Goal: Task Accomplishment & Management: Complete application form

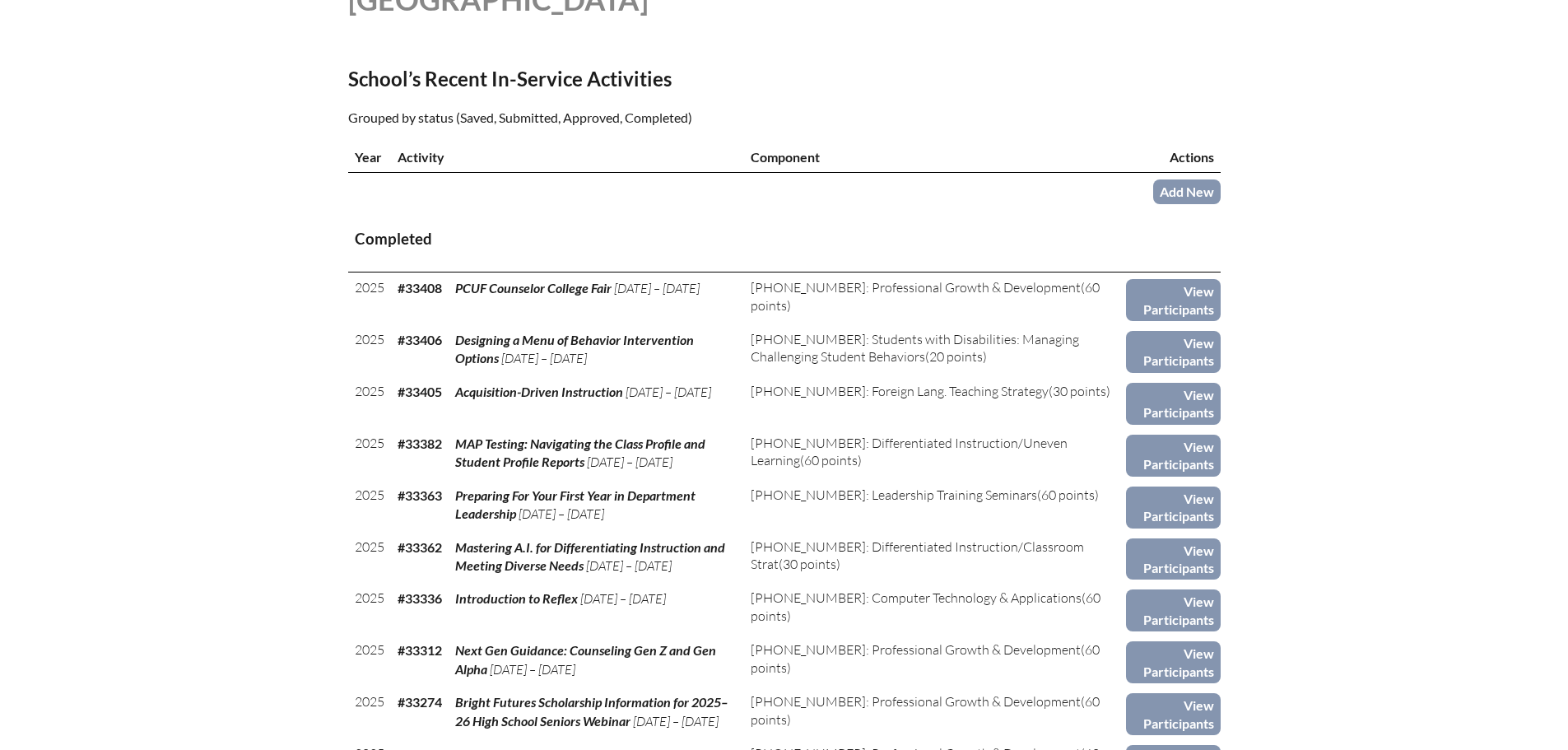
scroll to position [494, 0]
click at [1178, 188] on link "Add New" at bounding box center [1187, 190] width 68 height 24
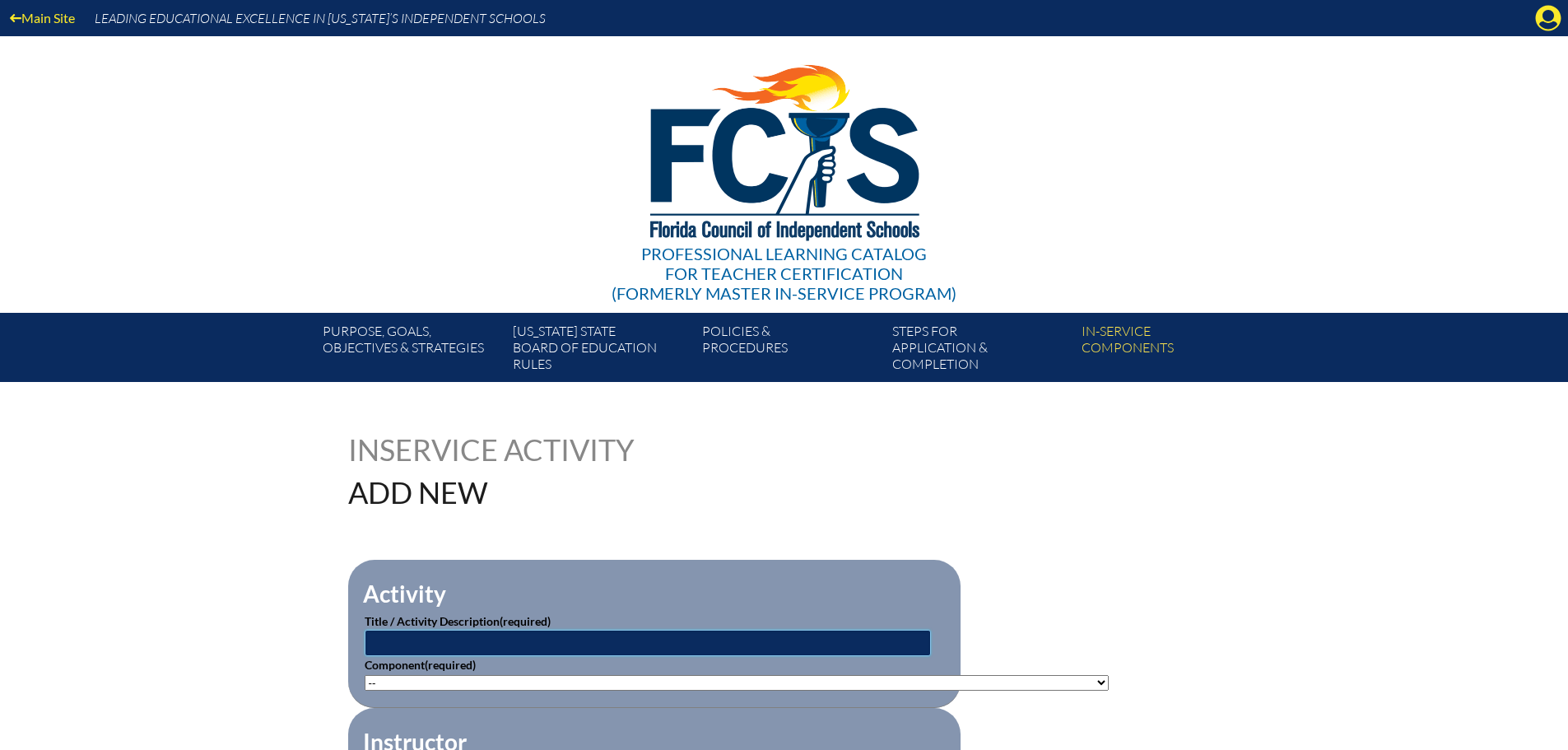
click at [425, 630] on input "text" at bounding box center [648, 643] width 566 height 26
paste input "Celebrate the Genius and Joy of Every Student in Your Classroom"
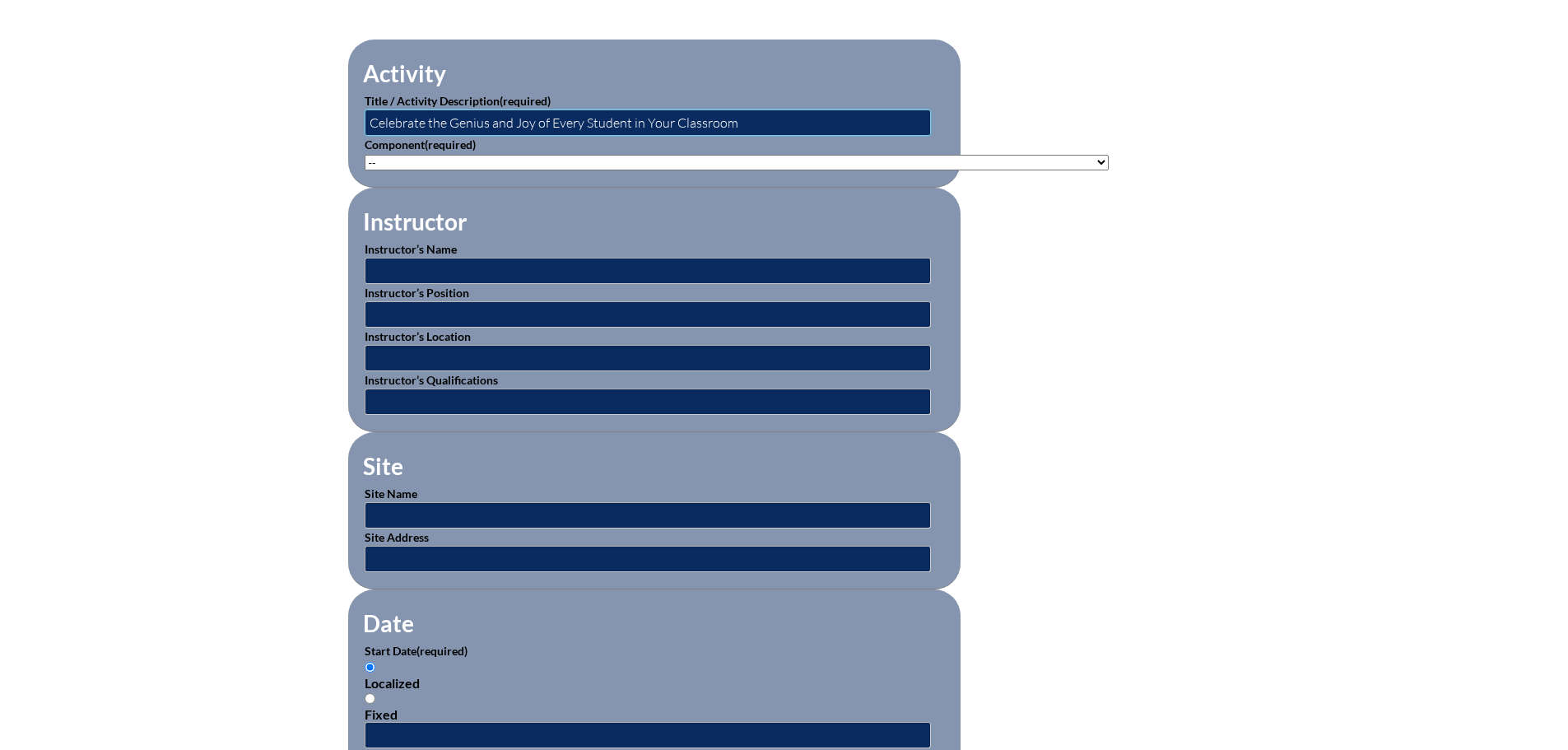
scroll to position [411, 0]
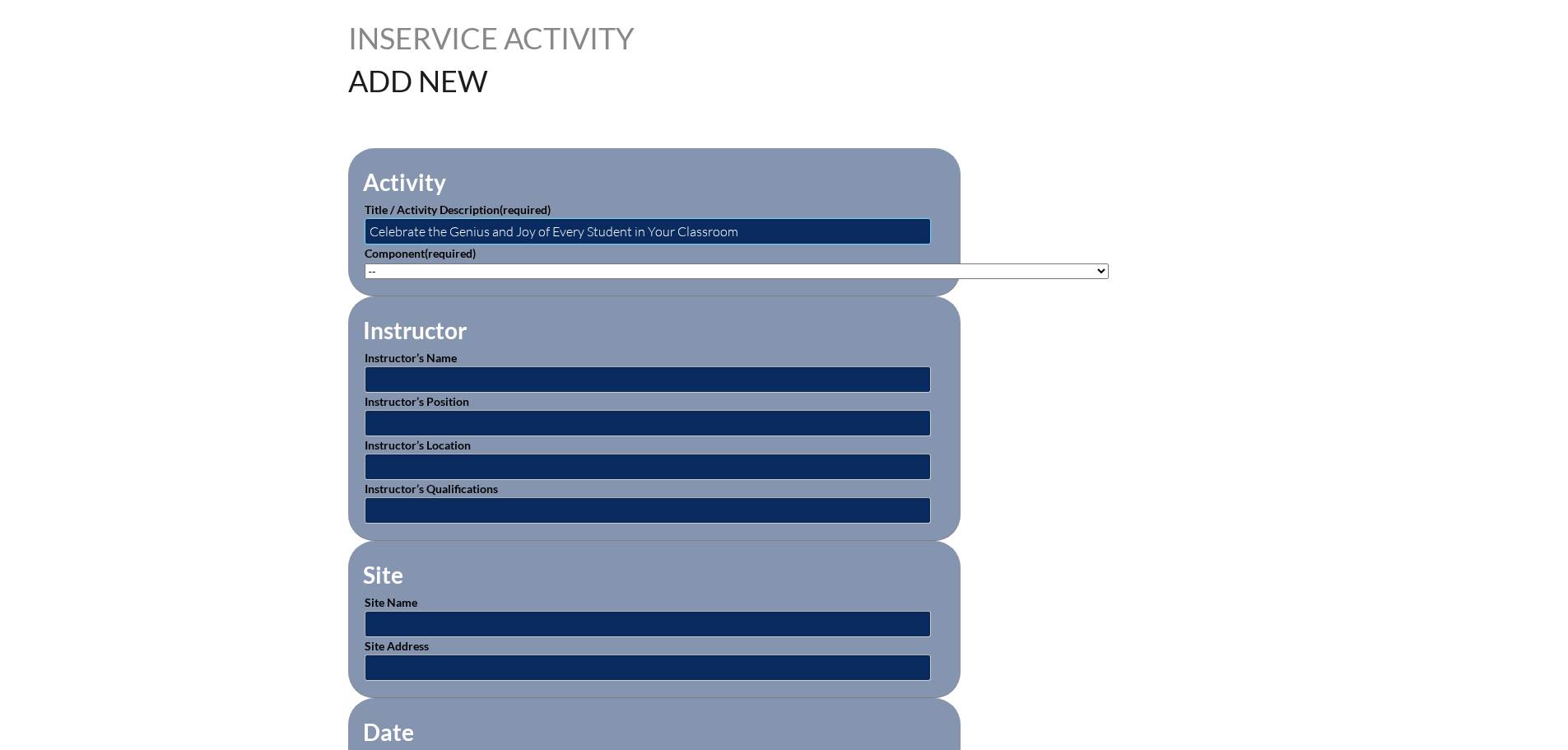
type input "Celebrate the Genius and Joy of Every Student in Your Classroom"
click at [653, 264] on select"]"] "-- 1-000-001: Appropriate Art Activities 1-000-002: Concept and Art Process for…" at bounding box center [737, 272] width 744 height 16
select select"]"] "20440"
click at [365, 264] on select"]"] "-- 1-000-001: Appropriate Art Activities 1-000-002: Concept and Art Process for…" at bounding box center [737, 272] width 744 height 16
click at [599, 383] on input "text" at bounding box center [648, 380] width 566 height 26
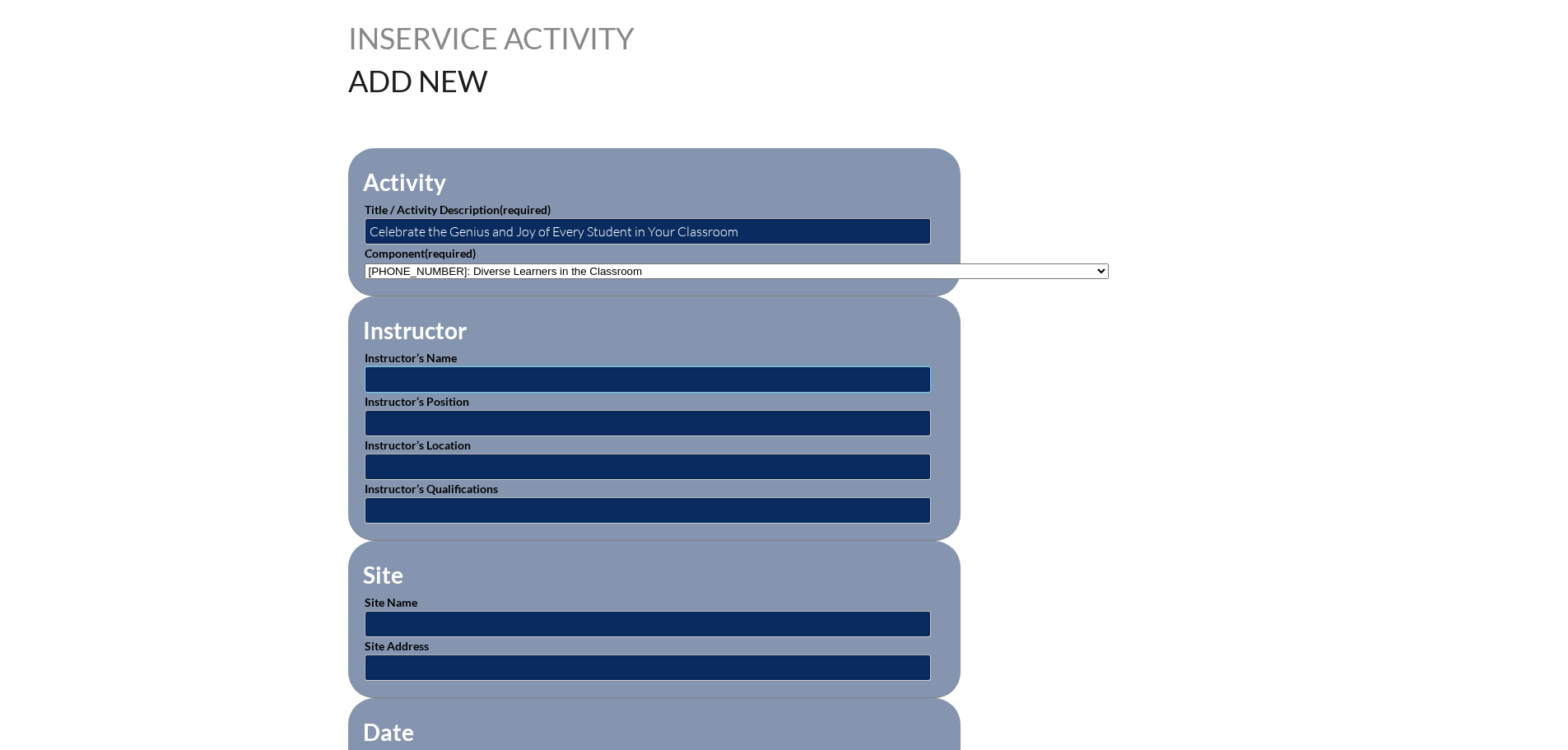
click at [900, 370] on input "text" at bounding box center [648, 380] width 566 height 26
paste input "Dr. Gholdy Muhammad"
type input "Dr. Gholdy Muhammad"
click at [793, 419] on input "text" at bounding box center [648, 423] width 566 height 26
paste input "Endowed Professor of Curriculum and Instruction"
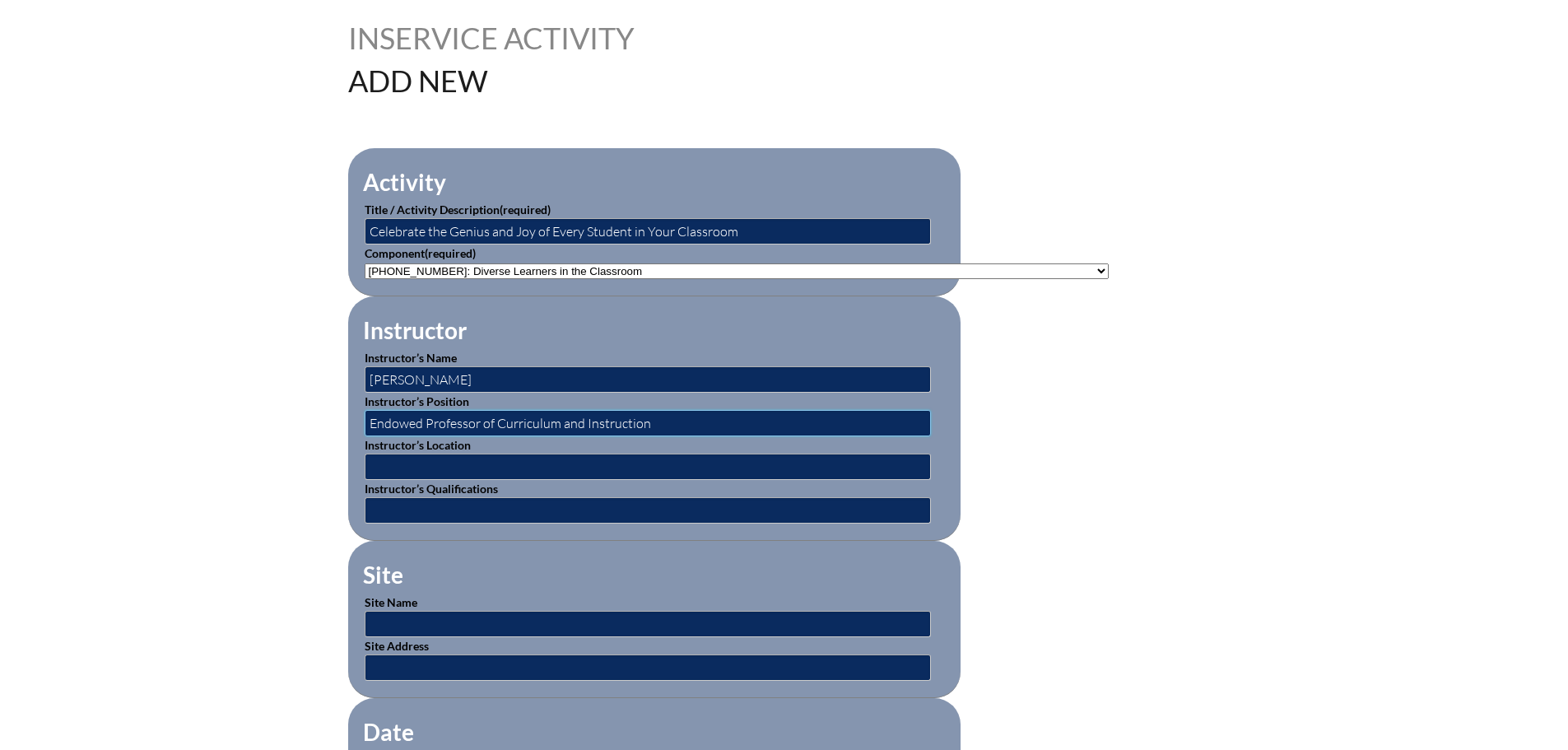
type input "Endowed Professor of Curriculum and Instruction"
click at [475, 460] on input "text" at bounding box center [648, 467] width 566 height 26
paste input "University of Illinois Chicago"
type input "University of Illinois Chicago"
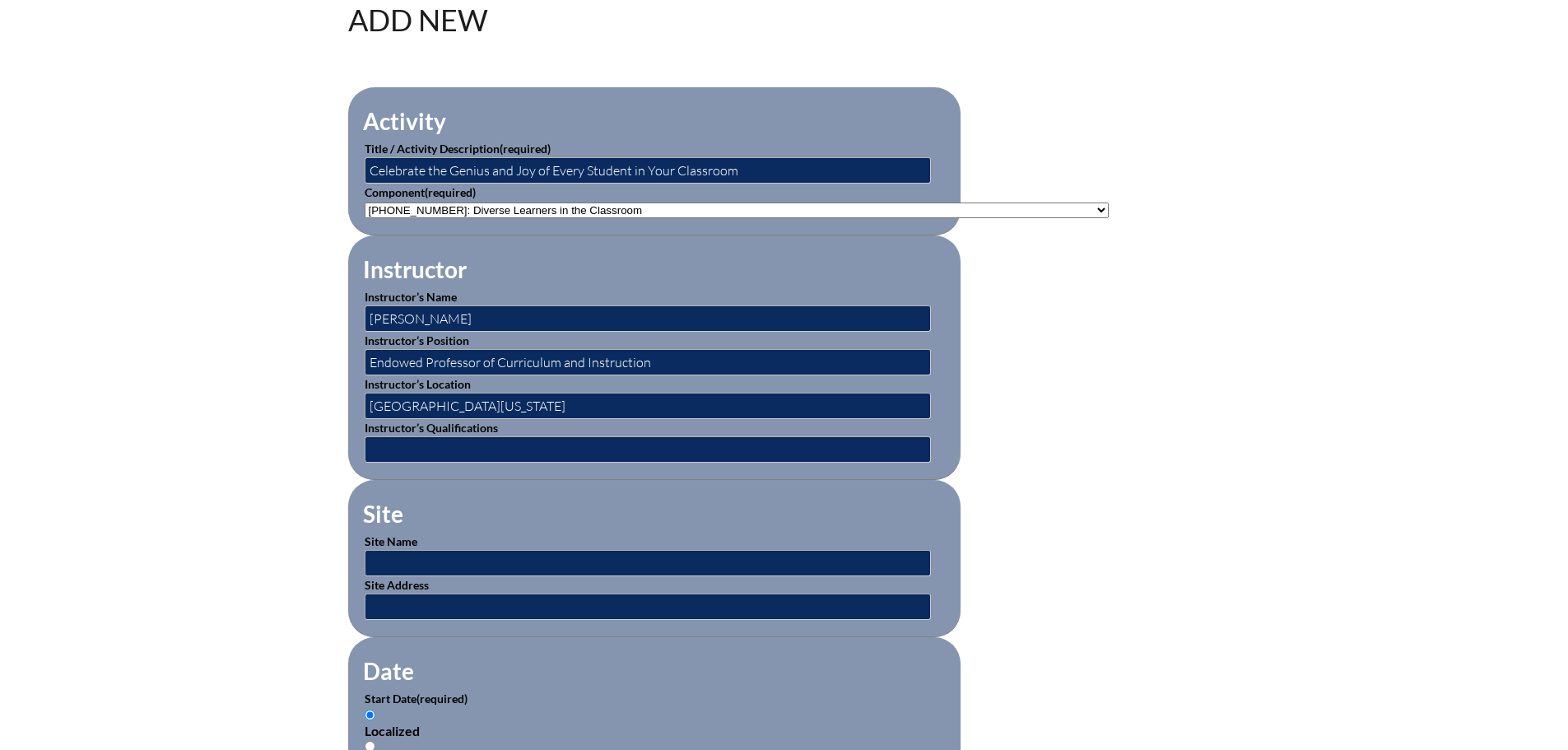
scroll to position [576, 0]
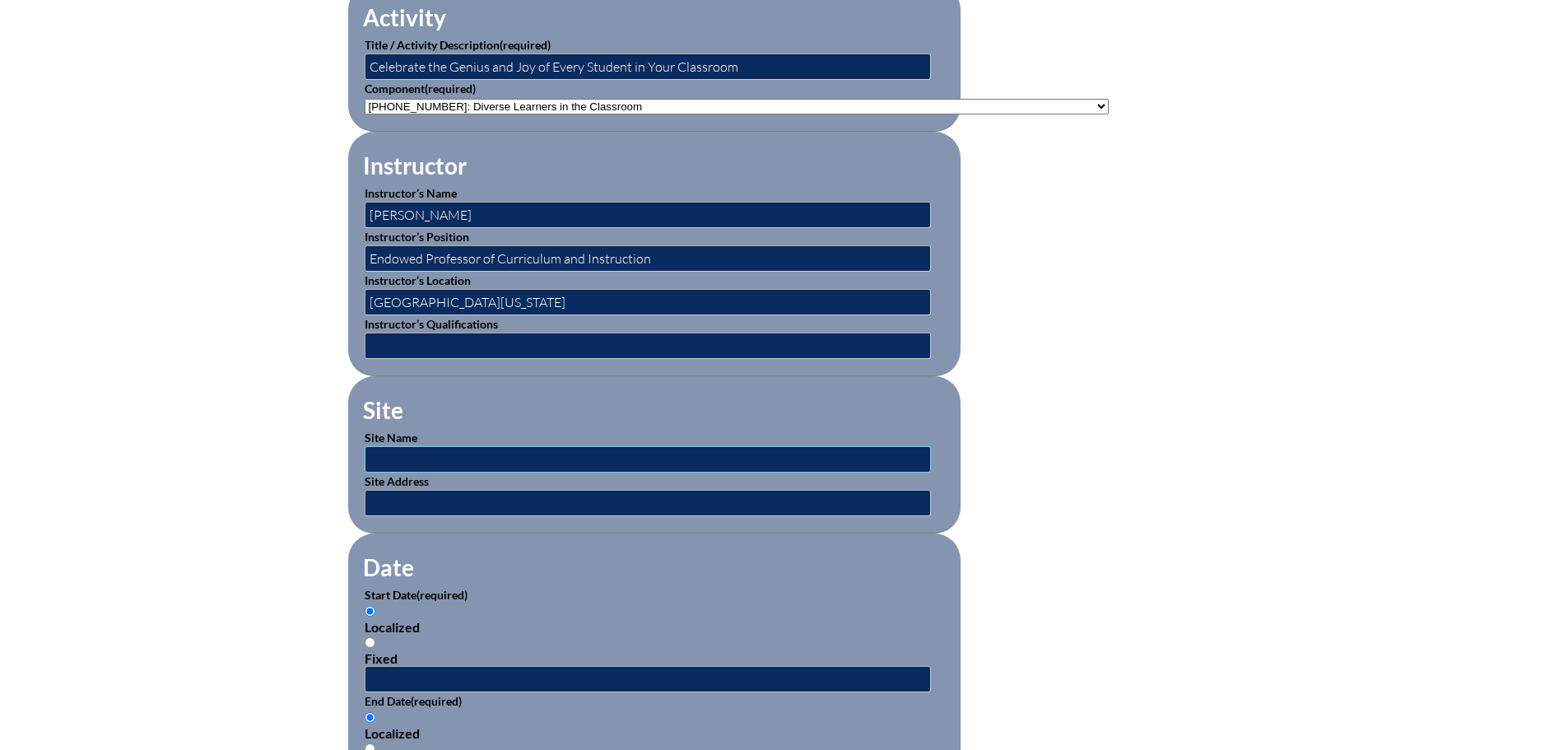
click at [601, 450] on input "text" at bounding box center [648, 459] width 566 height 26
type input "edWeb.net"
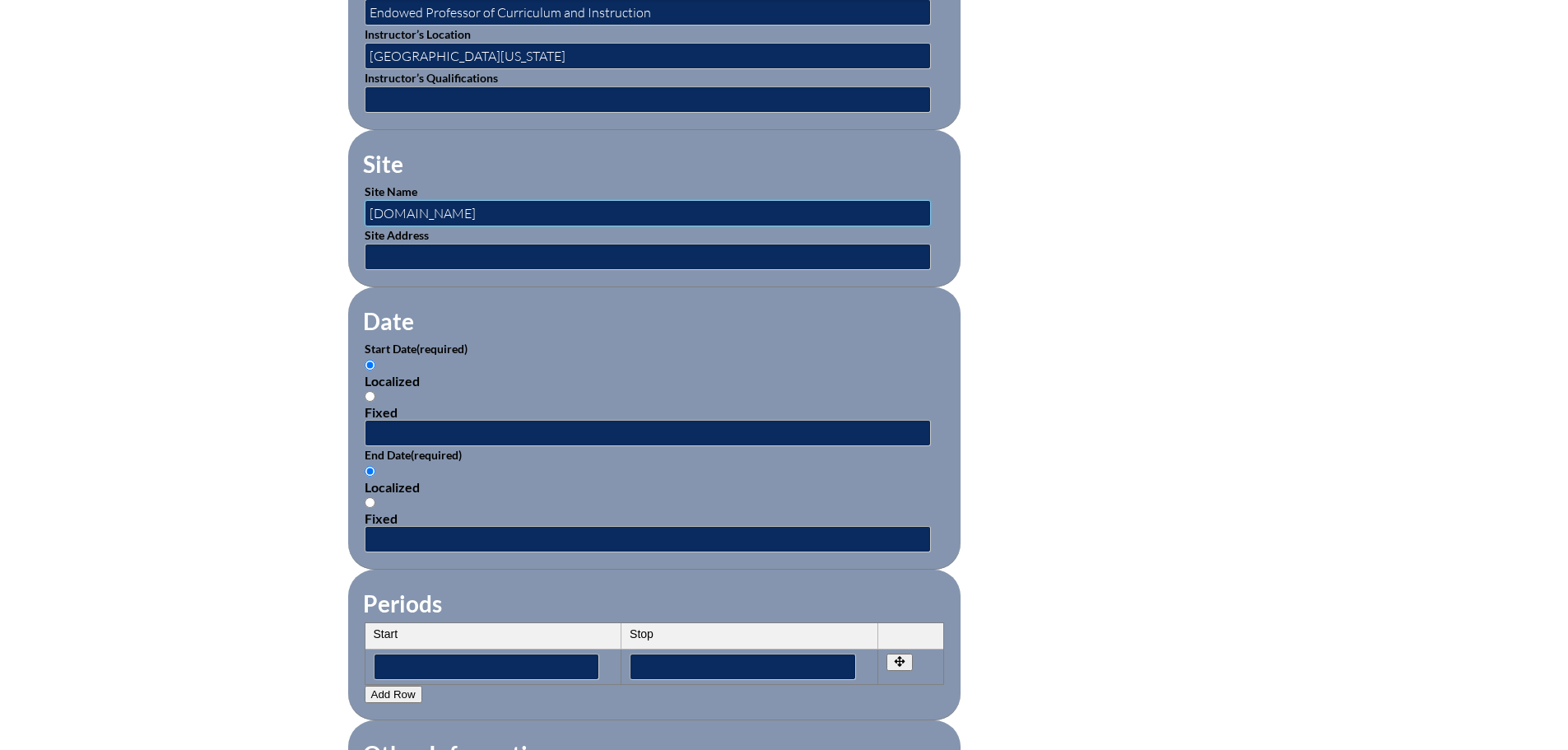
scroll to position [823, 0]
click at [573, 426] on input "text" at bounding box center [648, 433] width 566 height 26
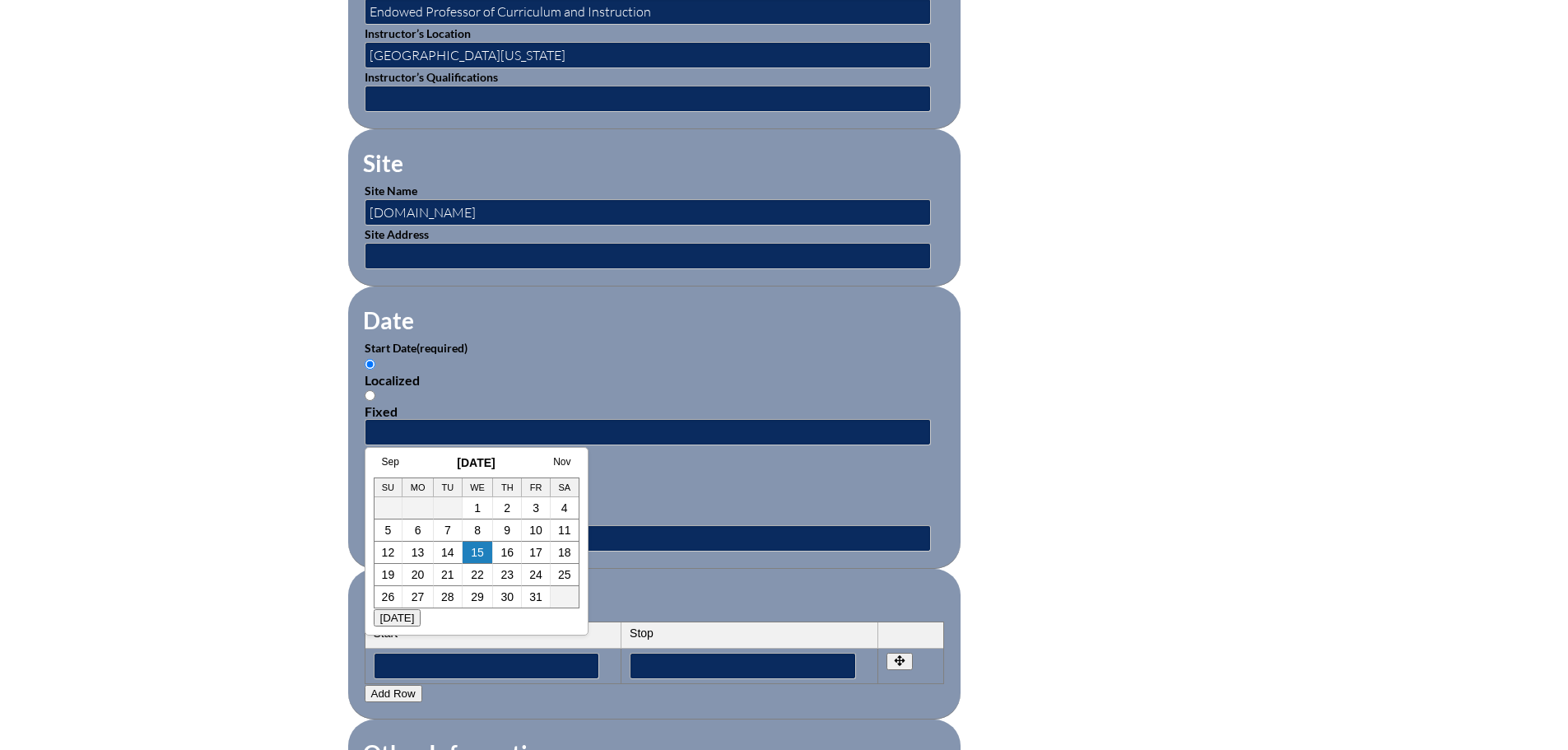
click at [425, 462] on h3 "October 2025" at bounding box center [477, 462] width 206 height 13
click at [452, 555] on link "14" at bounding box center [448, 552] width 13 height 13
type input "2025-10-14 3:05 PM"
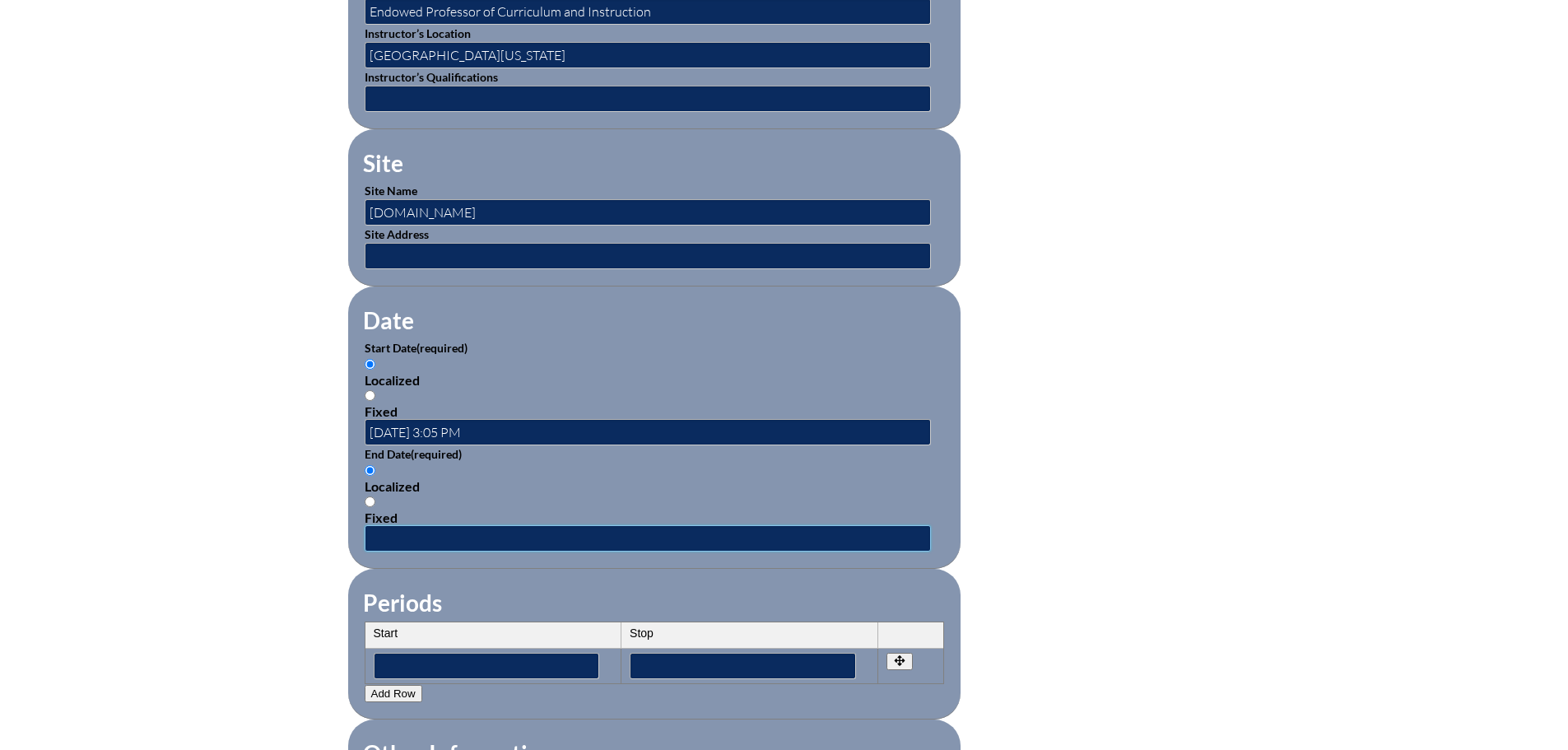
click at [441, 525] on input "text" at bounding box center [648, 538] width 566 height 26
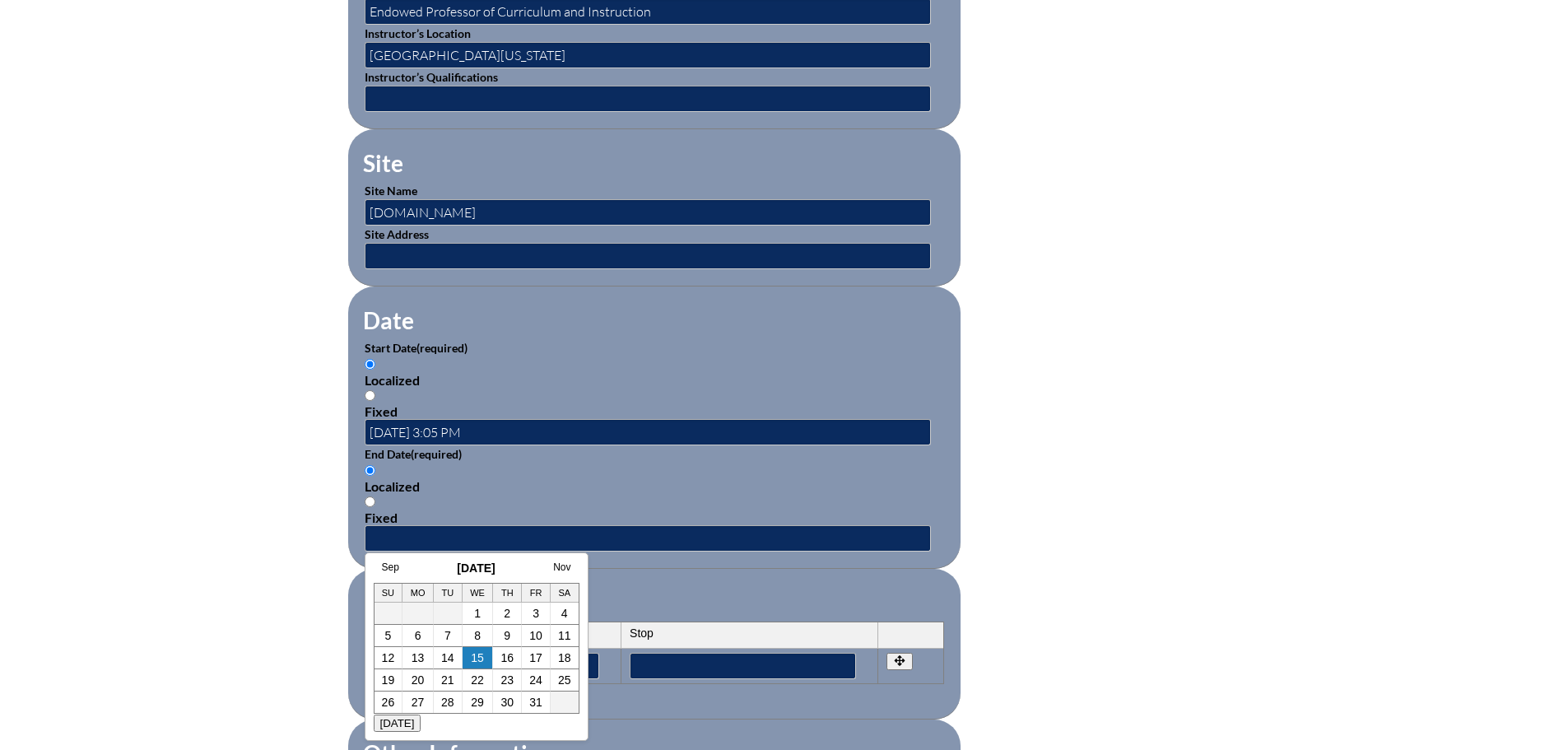
click at [419, 561] on h3 "October 2025" at bounding box center [477, 567] width 206 height 13
click at [450, 658] on link "14" at bounding box center [448, 658] width 13 height 13
type input "2025-10-14 3:05 PM"
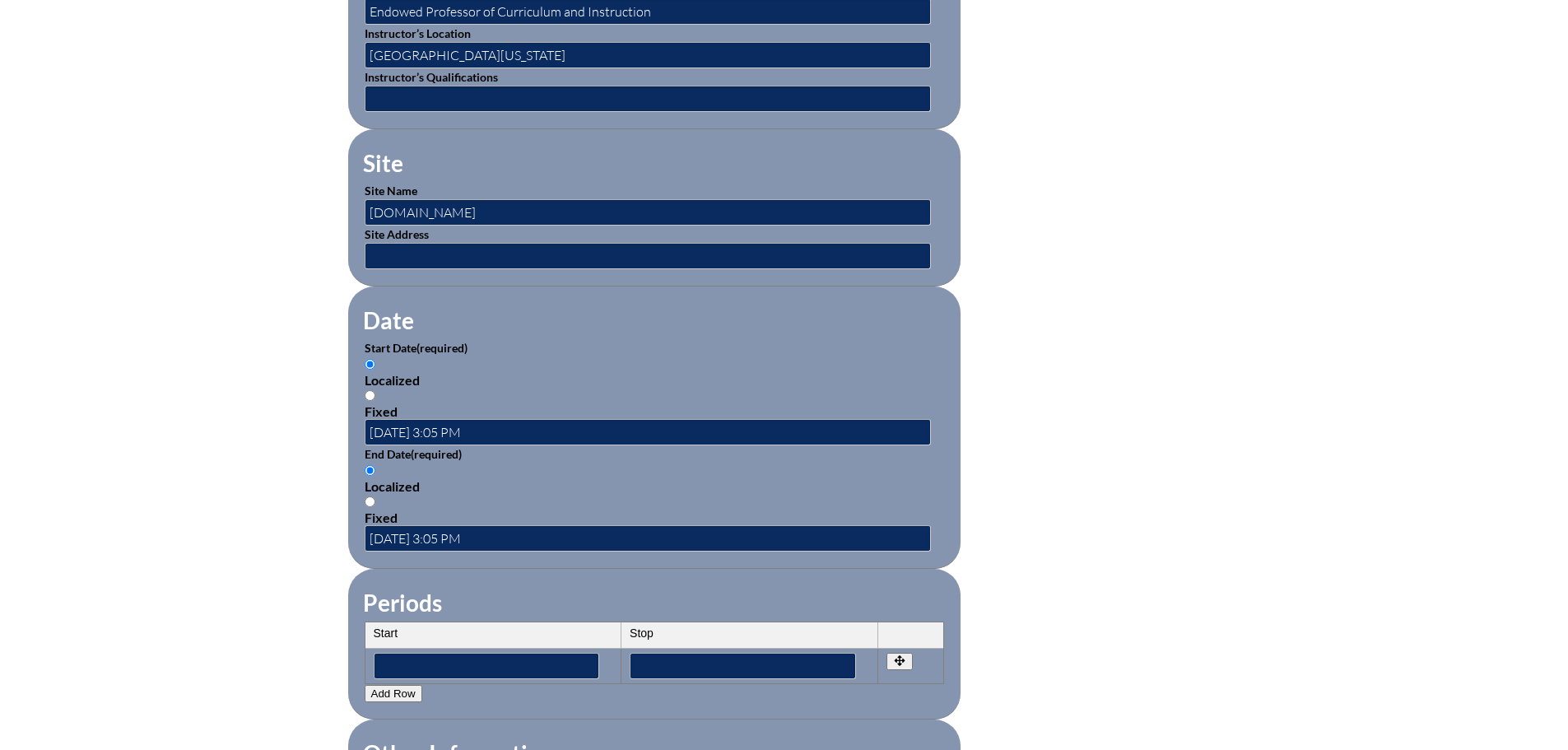
click at [574, 569] on fieldset "Periods Start Stop No rows created Add new row Start Stop Start Stop" at bounding box center [654, 644] width 613 height 150
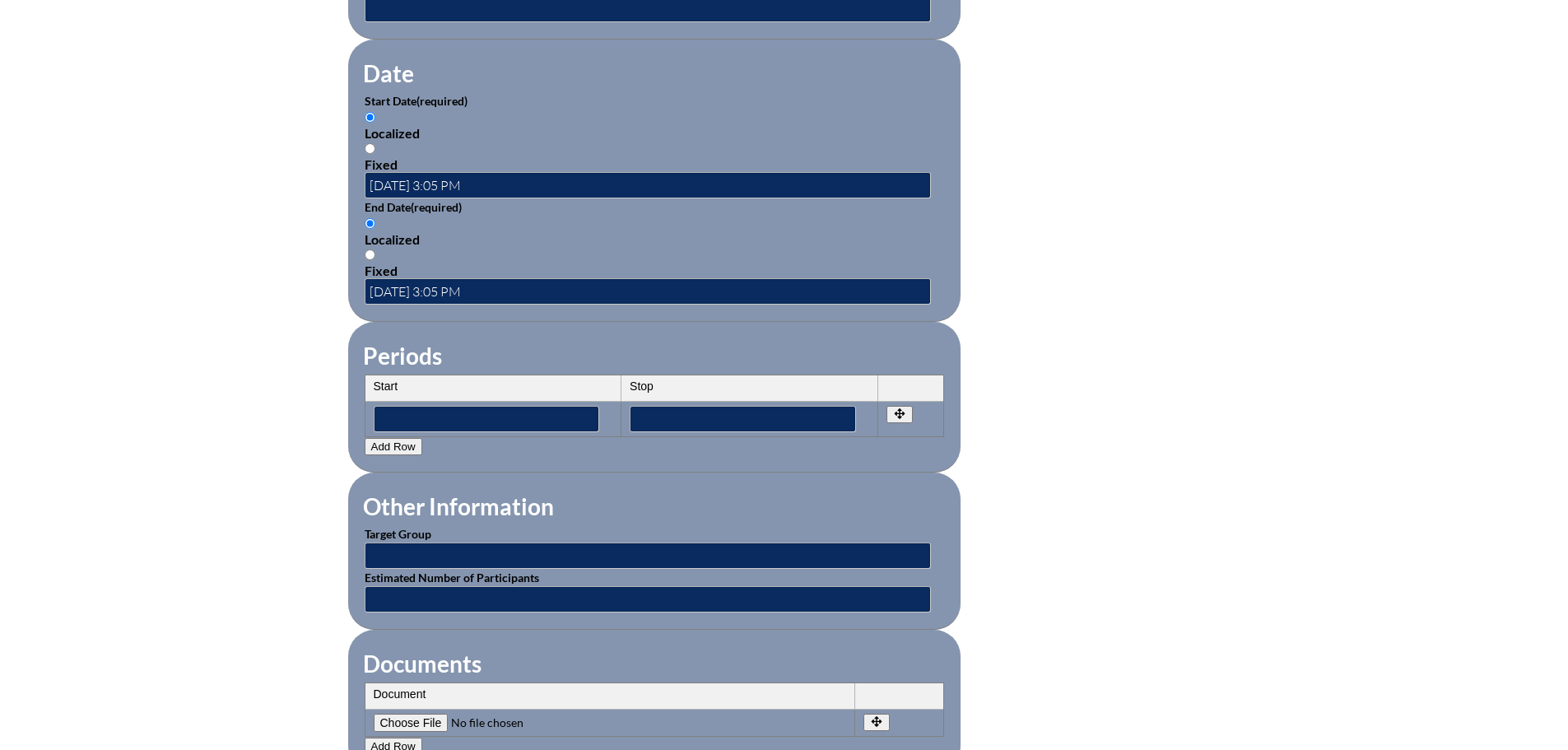
scroll to position [1153, 0]
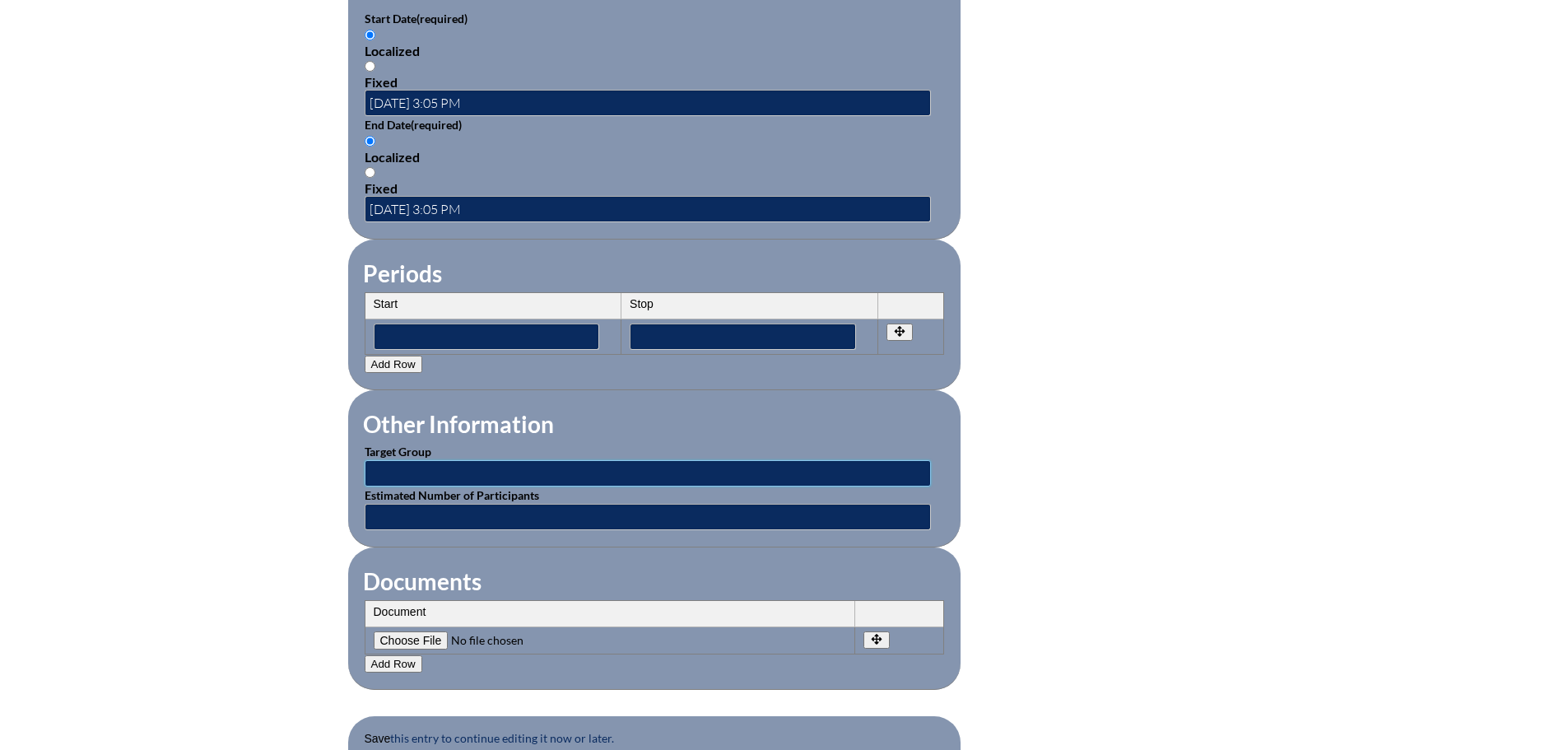
click at [436, 460] on input "text" at bounding box center [648, 473] width 566 height 26
type input "Classroom Teachers"
click at [429, 631] on input"] "file" at bounding box center [485, 640] width 224 height 18
type input"] "C:\fakepath\edWebinar Celebrate Genius 14 Oct 2025.pdf"
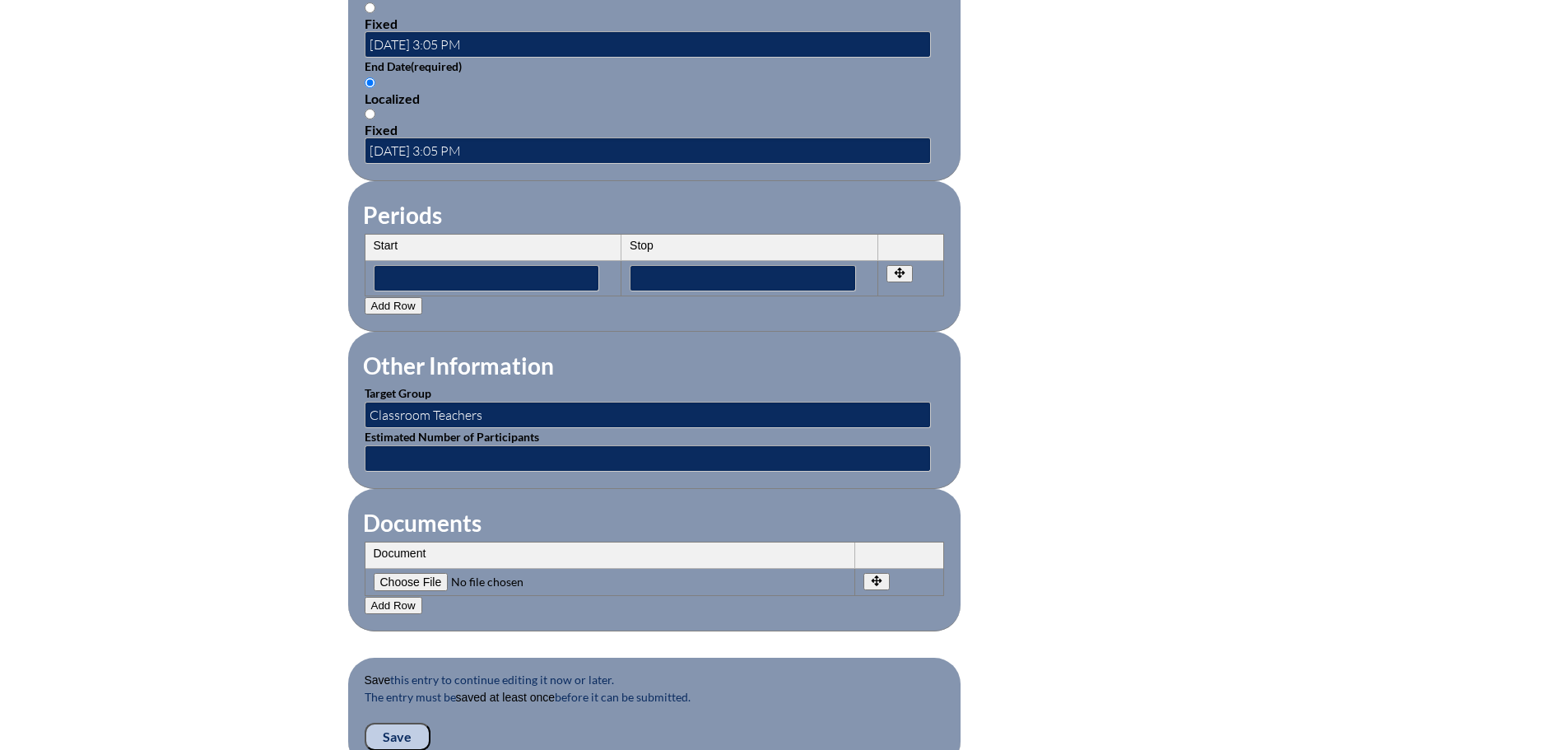
scroll to position [1482, 0]
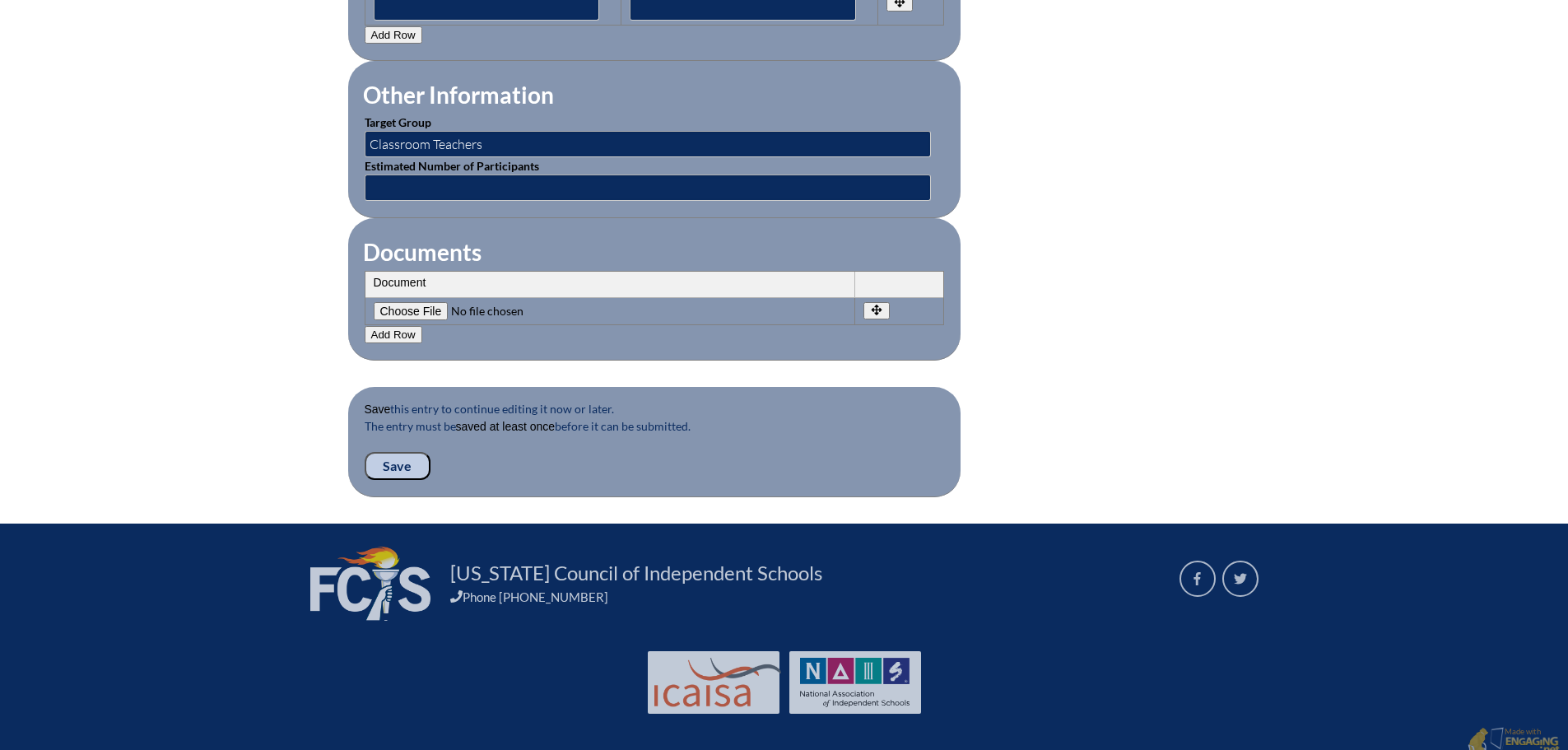
click at [398, 452] on input "Save" at bounding box center [397, 466] width 66 height 28
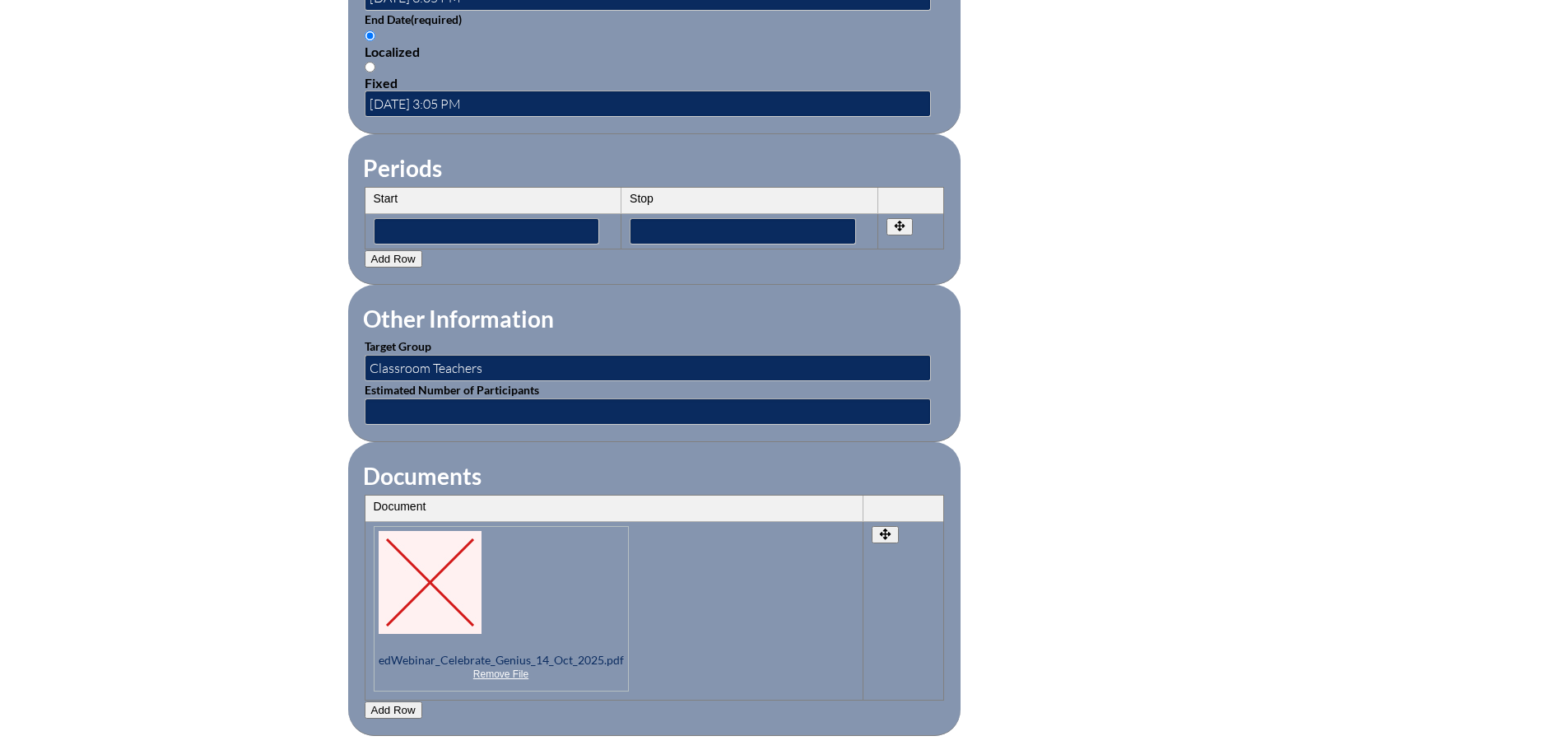
scroll to position [1710, 0]
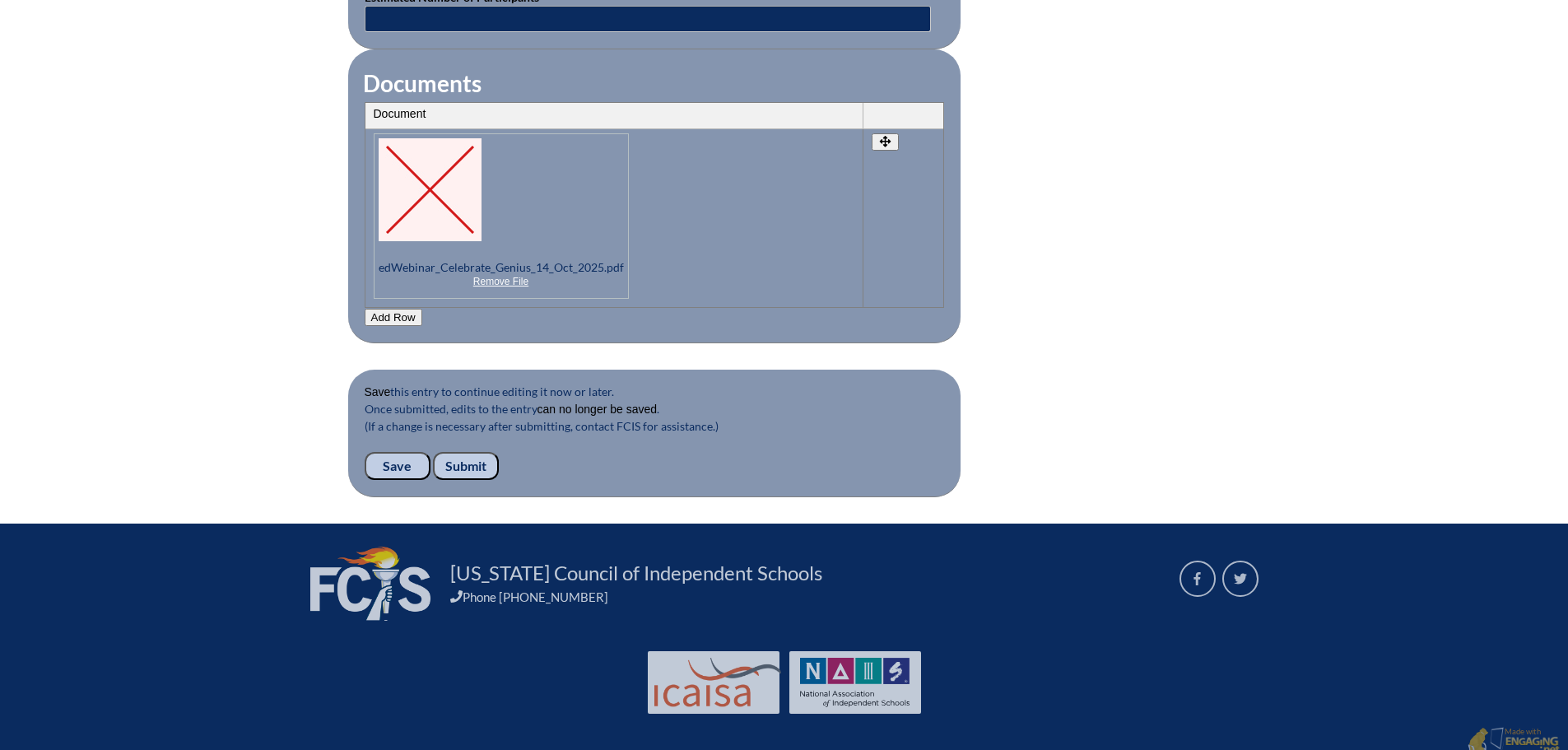
click at [463, 452] on input "Submit" at bounding box center [465, 466] width 66 height 28
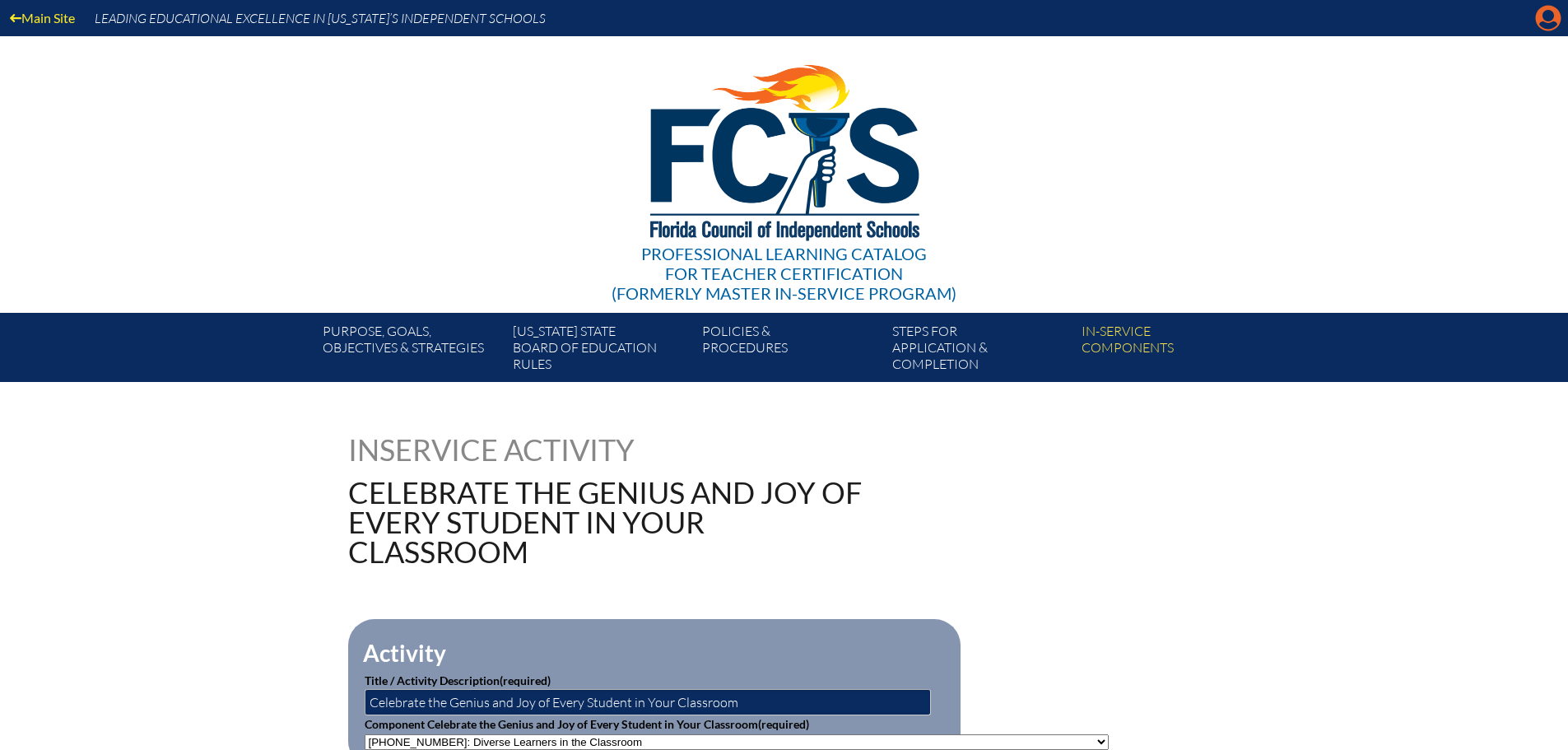
click at [1554, 10] on icon at bounding box center [1549, 18] width 26 height 25
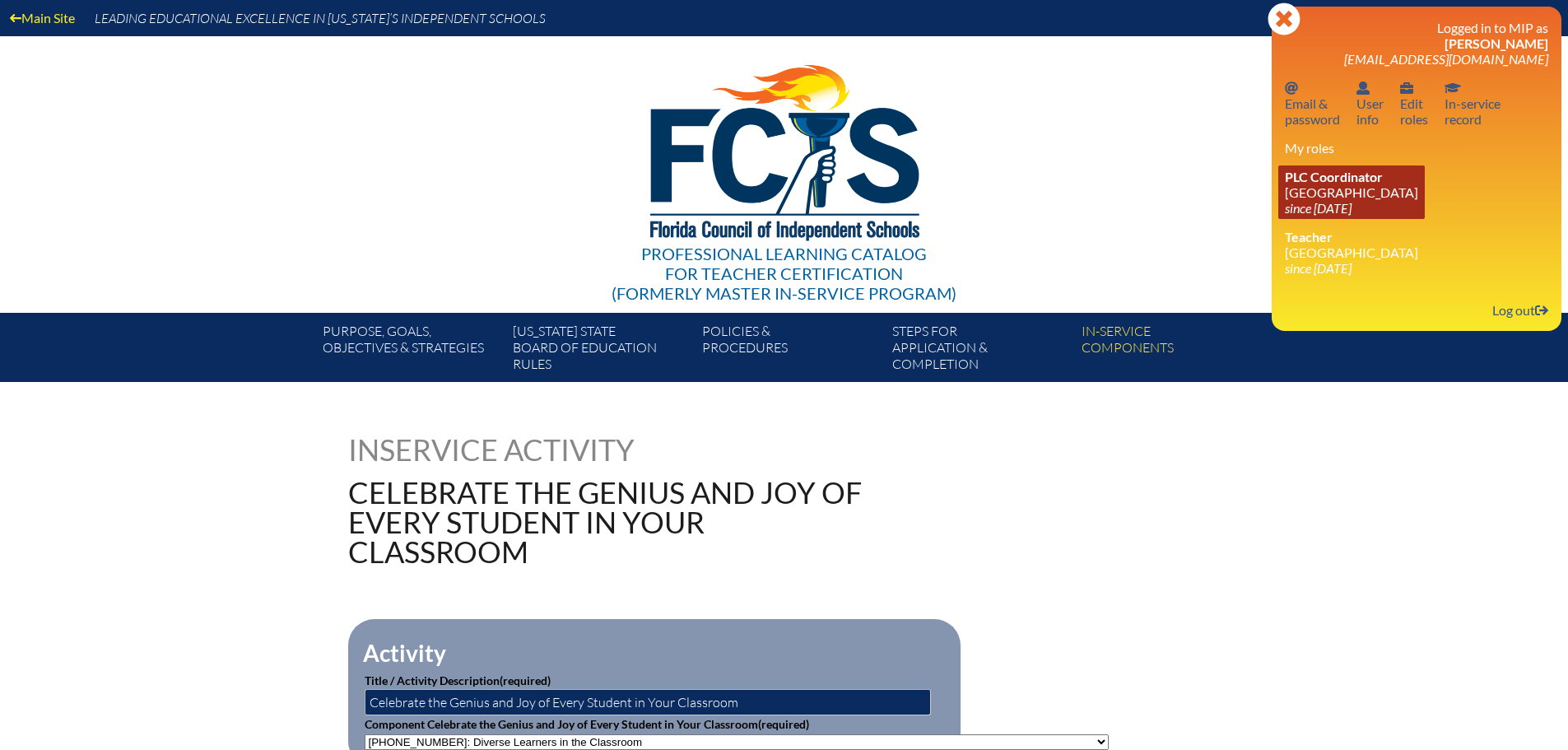
click at [1369, 189] on link "PLC Coordinator Canterbury School since 2021 Aug 2" at bounding box center [1352, 192] width 147 height 54
click at [1344, 186] on link "PLC Coordinator Canterbury School since 2021 Aug 2" at bounding box center [1352, 192] width 147 height 54
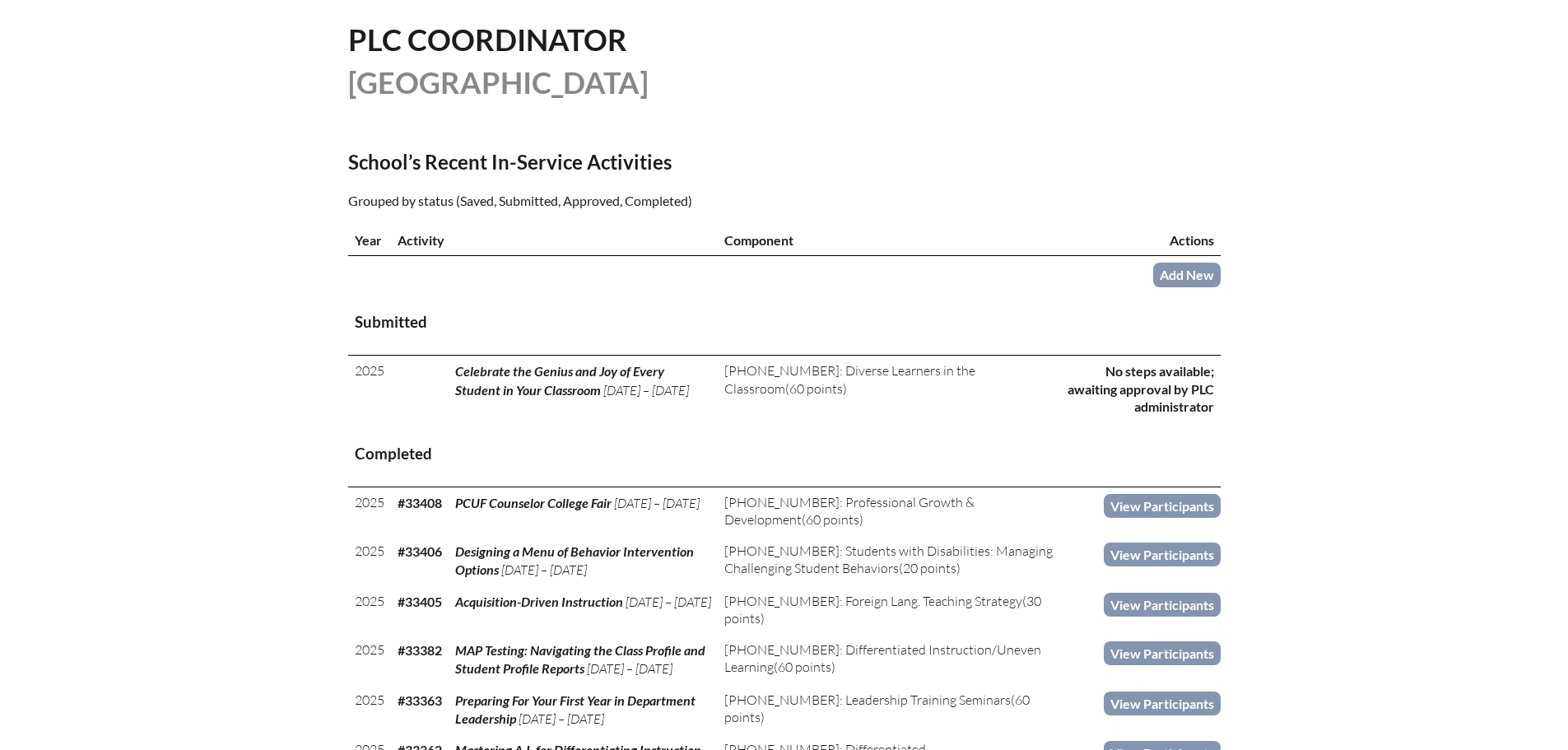
scroll to position [411, 0]
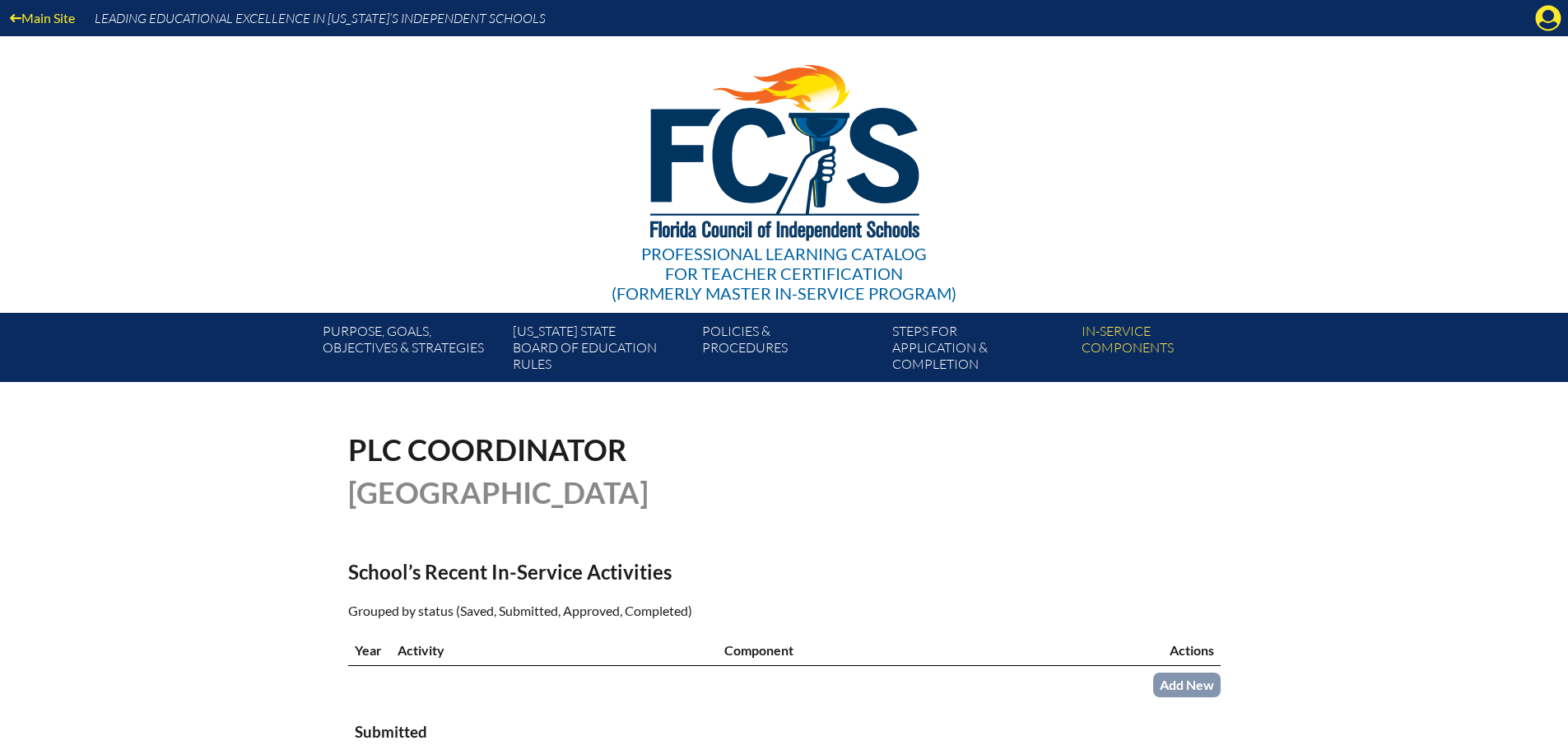
scroll to position [411, 0]
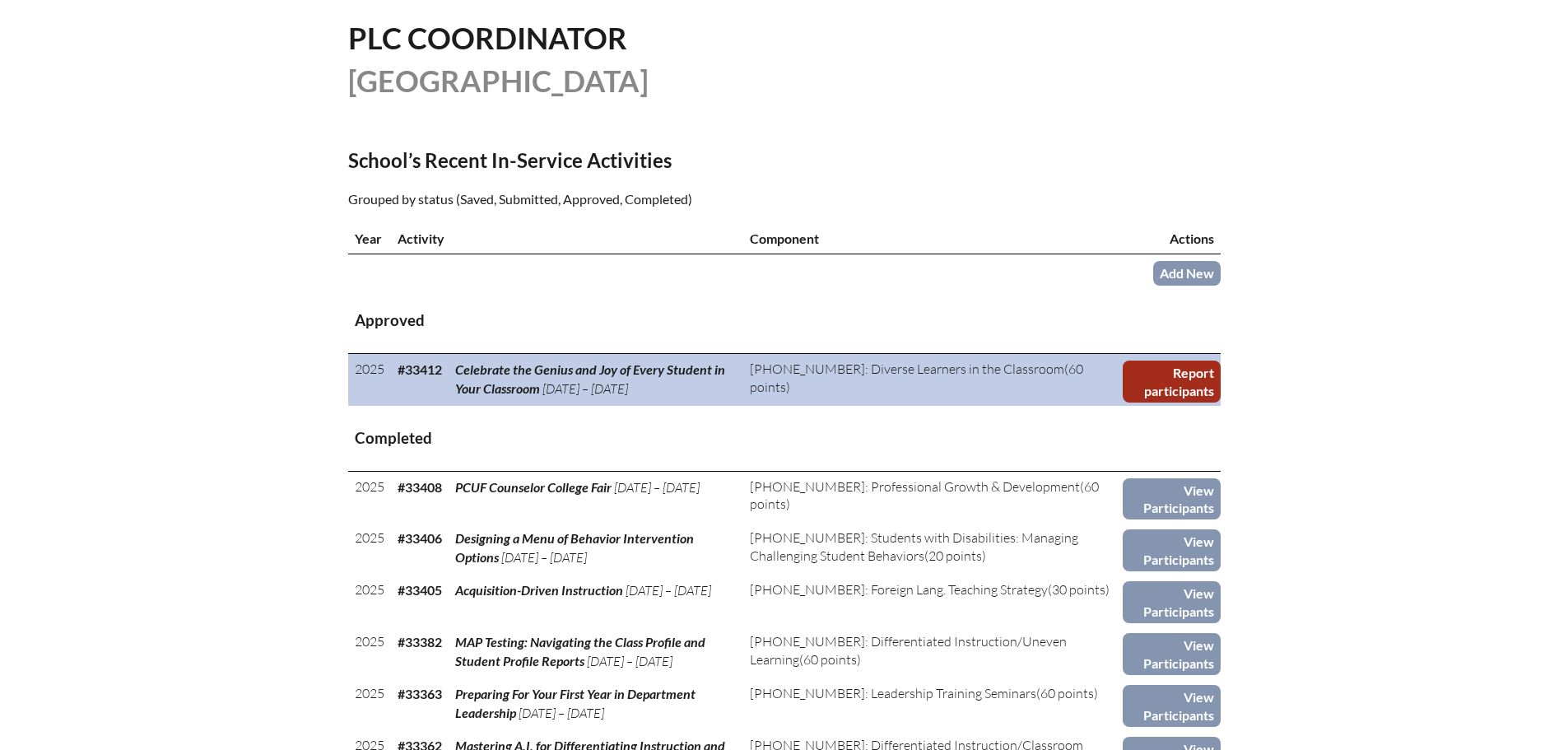
click at [1178, 388] on link "Report participants" at bounding box center [1171, 382] width 97 height 42
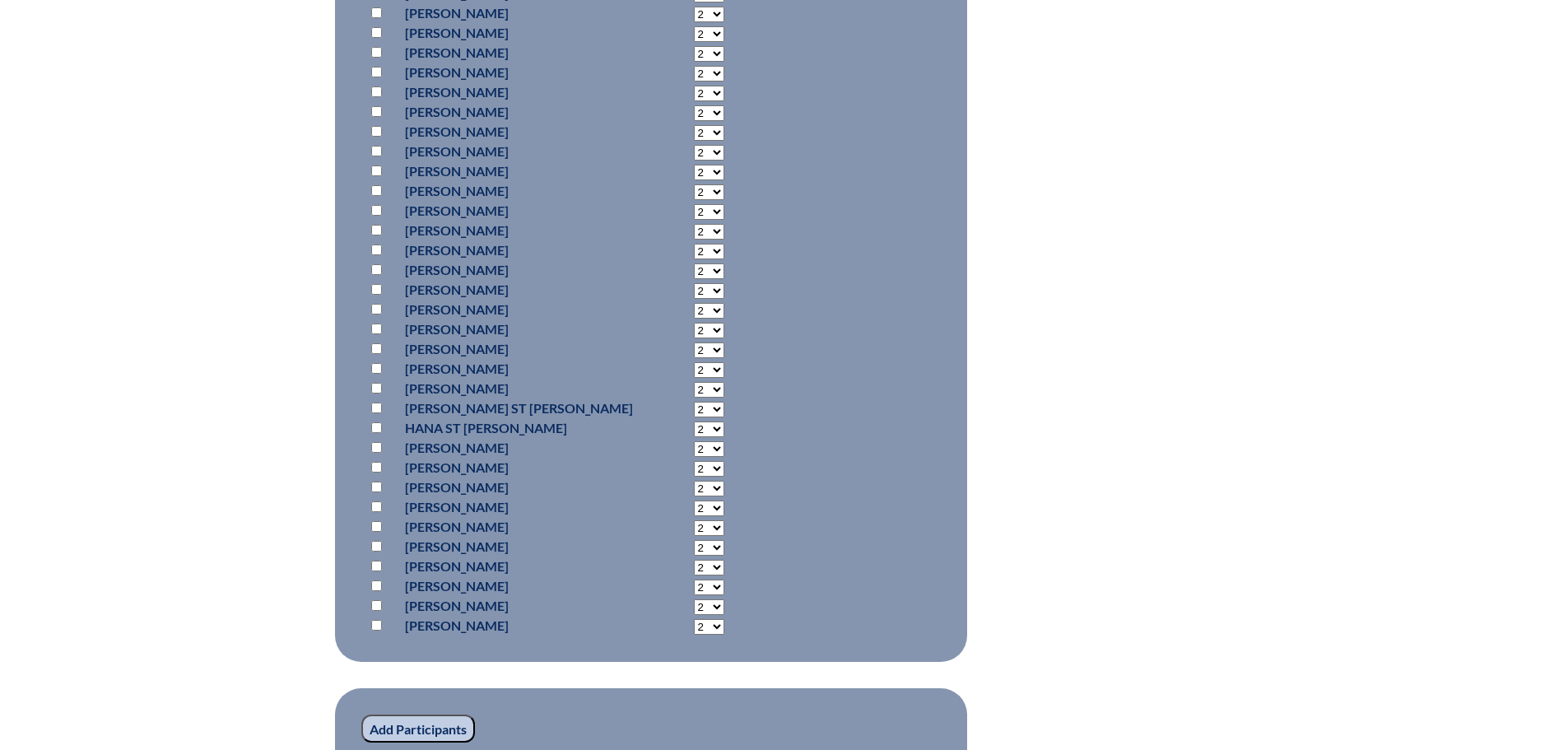
scroll to position [1234, 0]
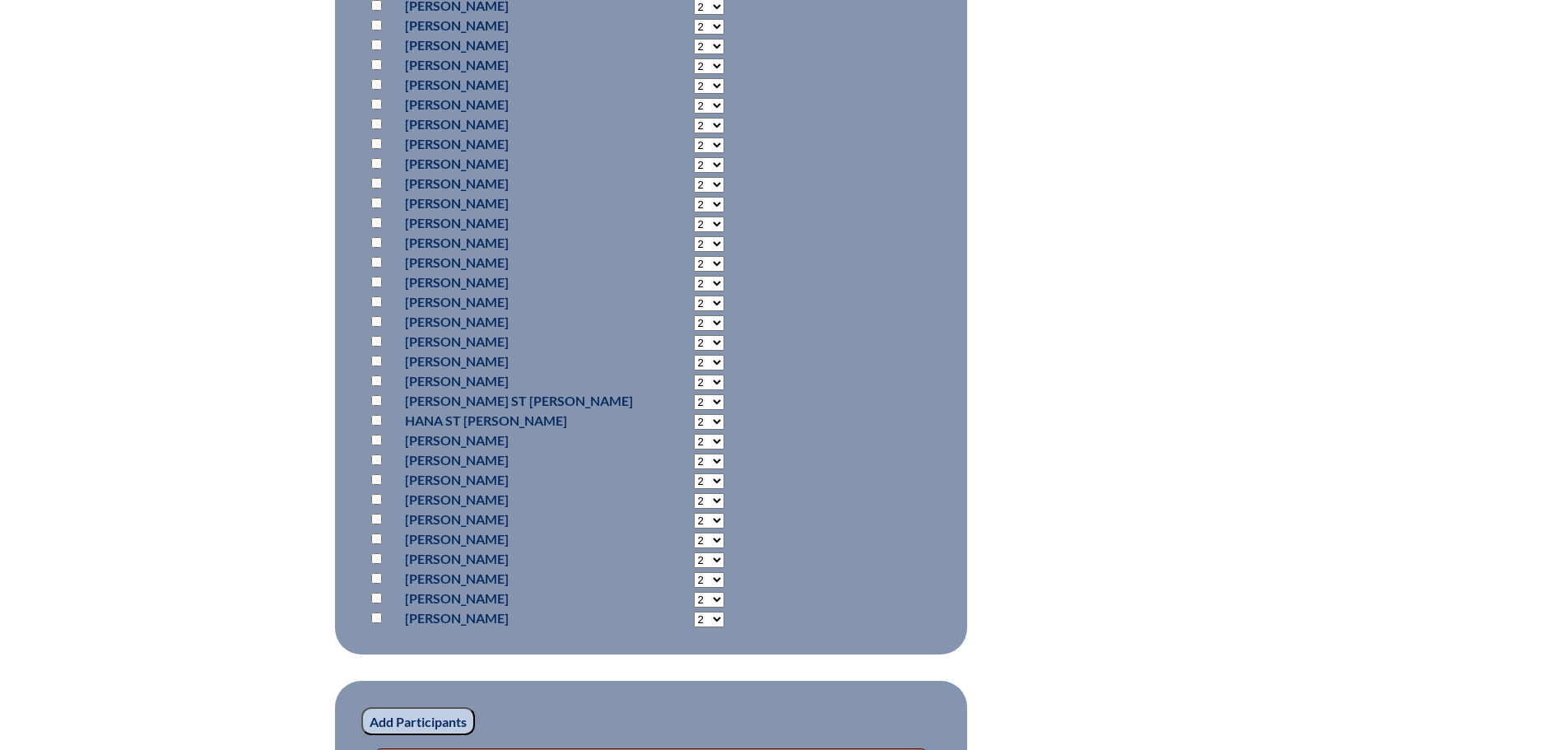
click at [376, 513] on input "checkbox" at bounding box center [376, 519] width 11 height 11
checkbox input "true"
click at [417, 727] on input "Add Participants" at bounding box center [418, 721] width 113 height 28
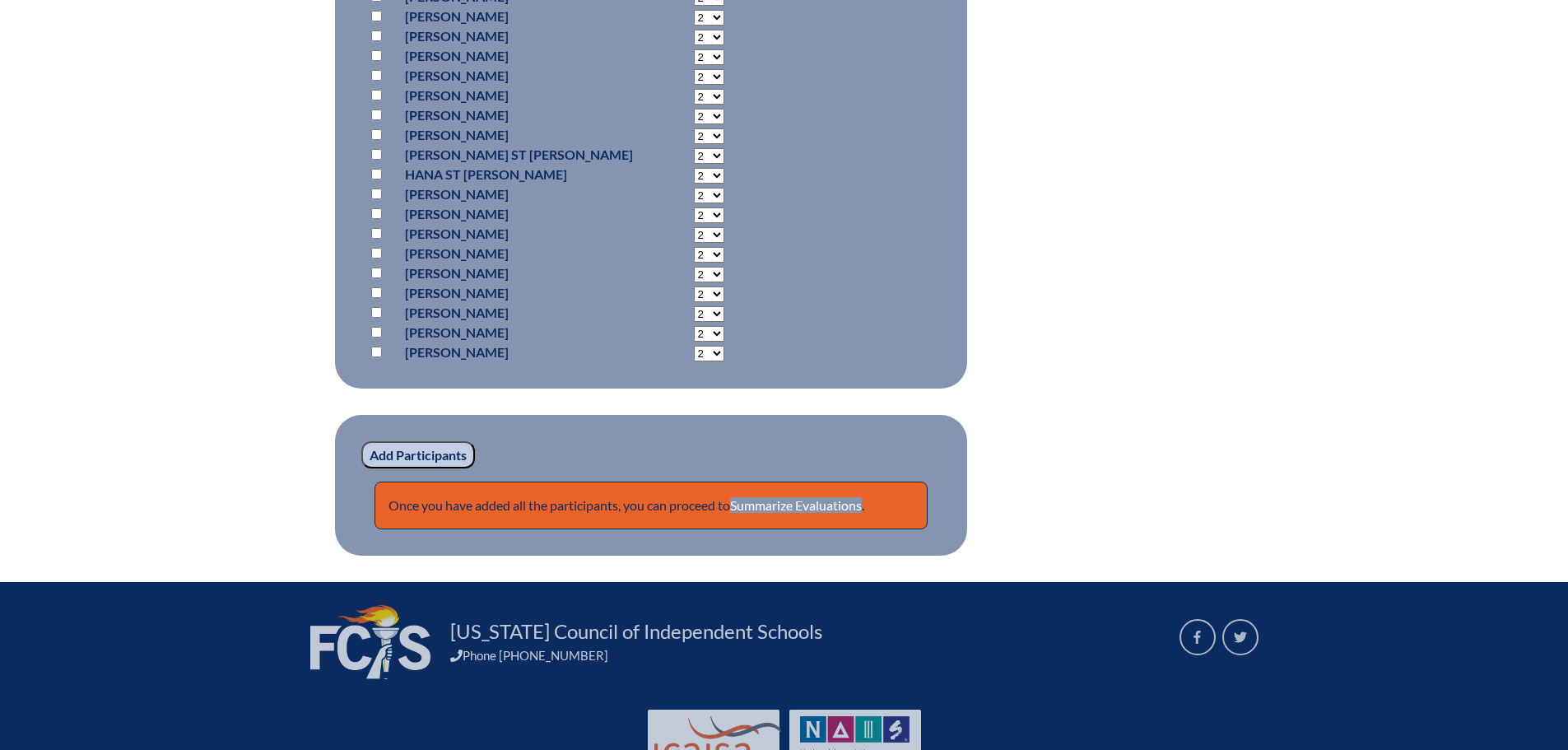
scroll to position [1572, 0]
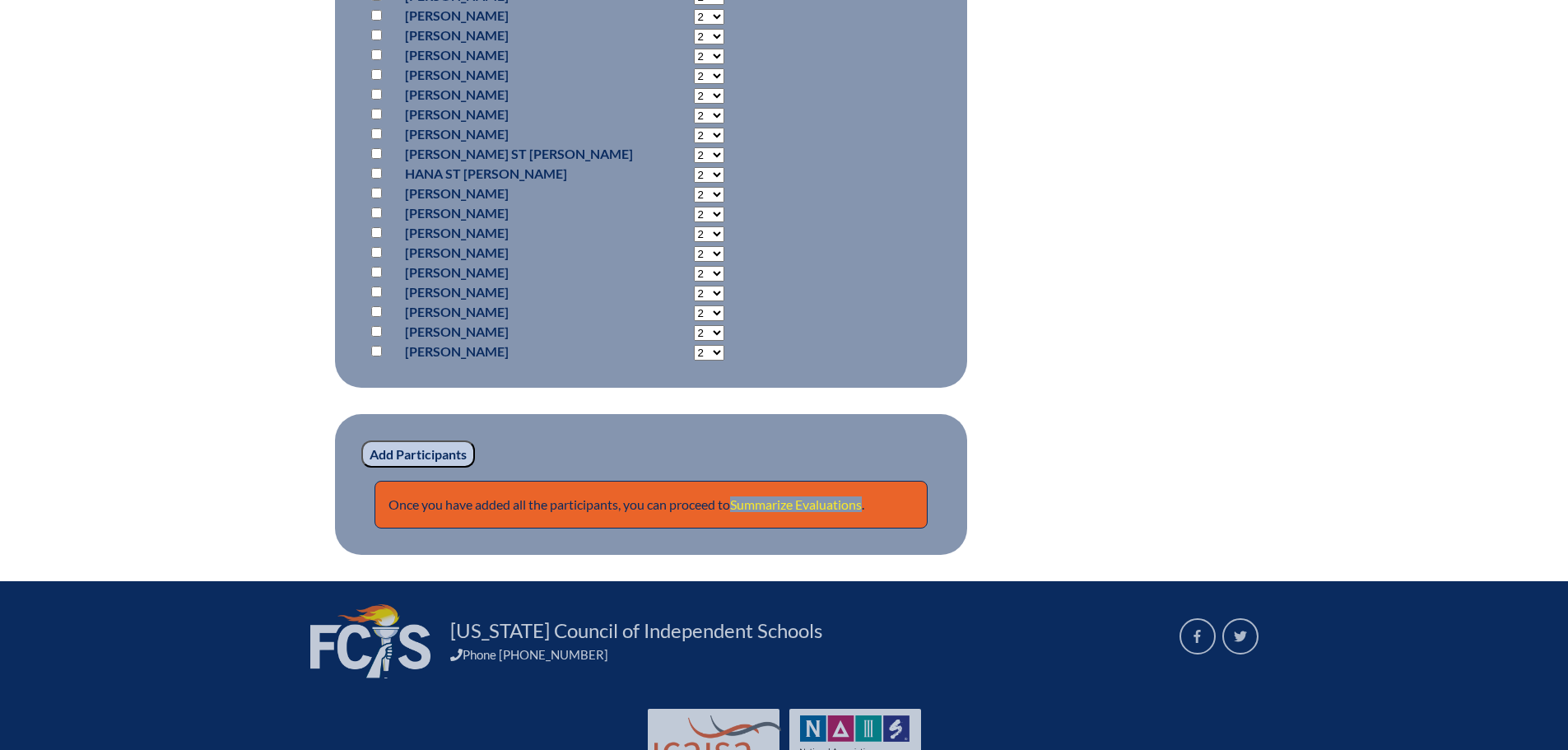
click at [835, 504] on link "Summarize Evaluations" at bounding box center [796, 505] width 132 height 16
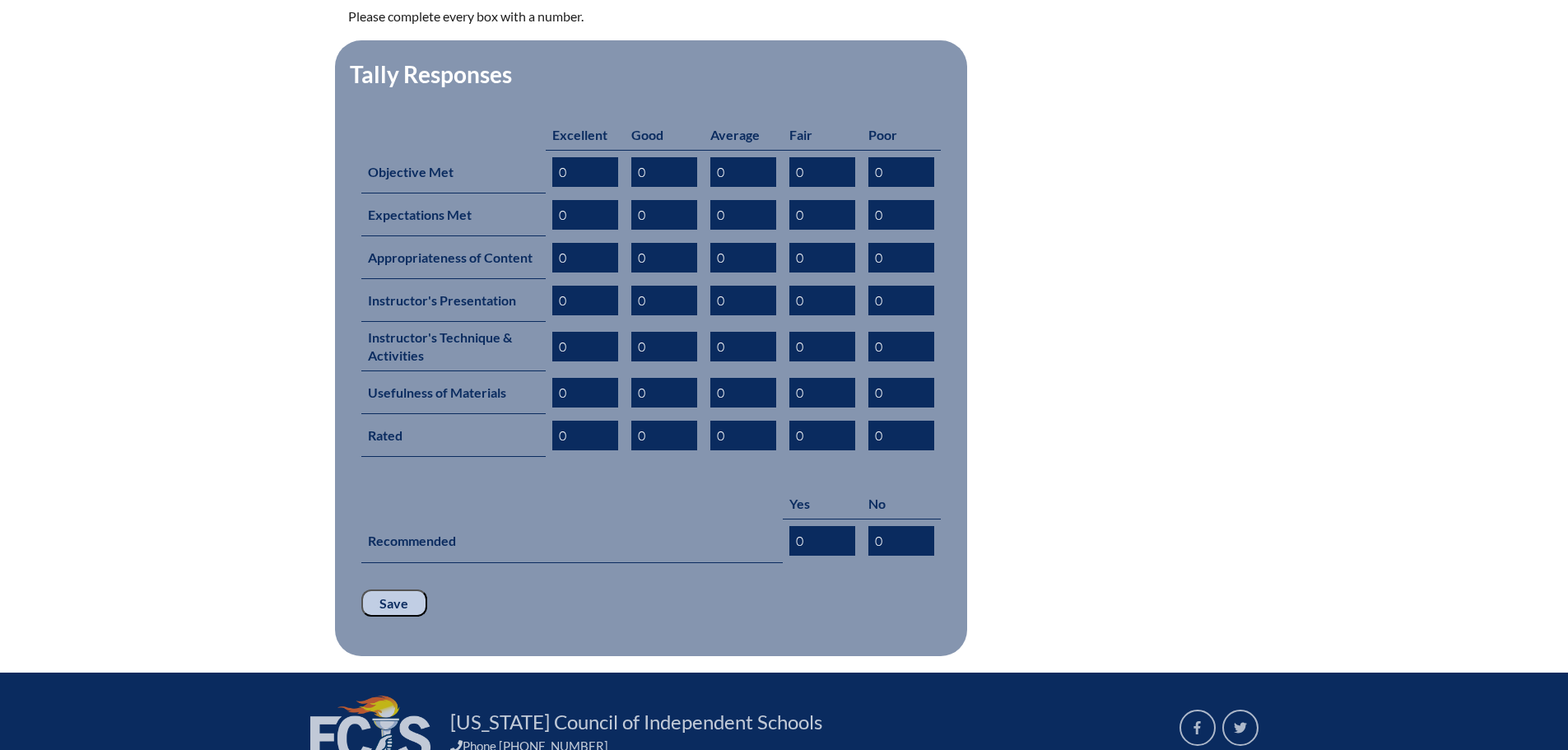
scroll to position [852, 0]
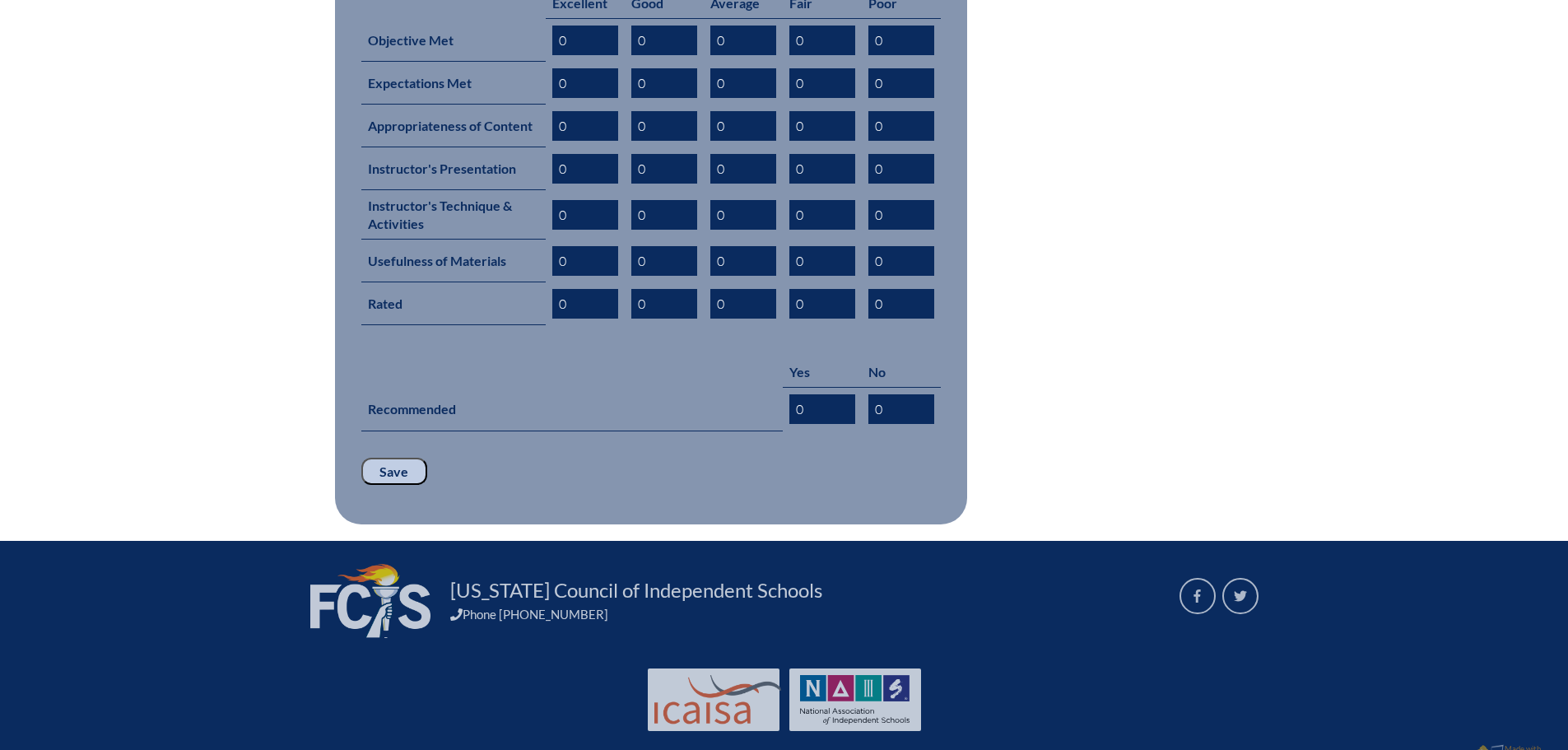
click at [398, 458] on input "Save" at bounding box center [394, 472] width 66 height 28
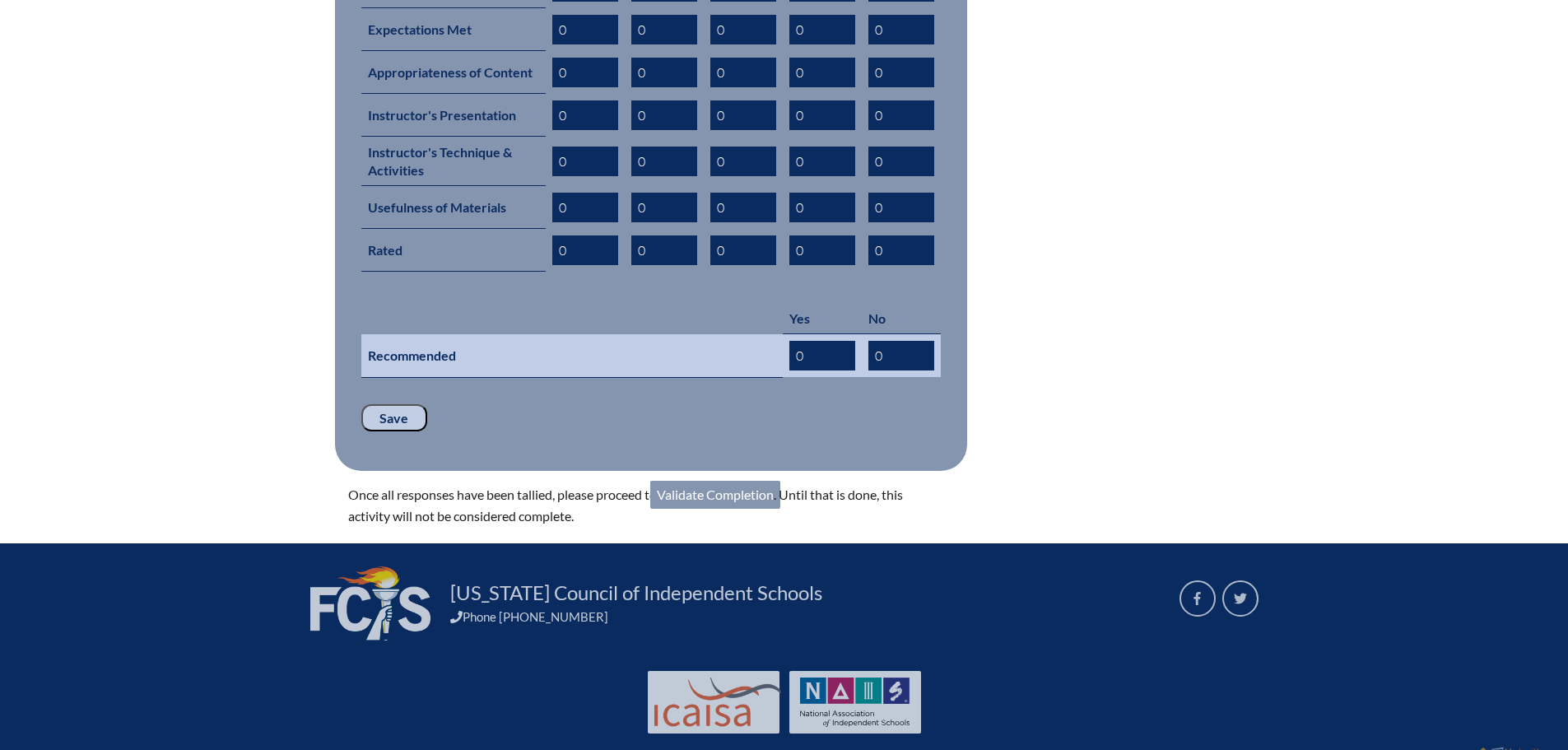
scroll to position [908, 0]
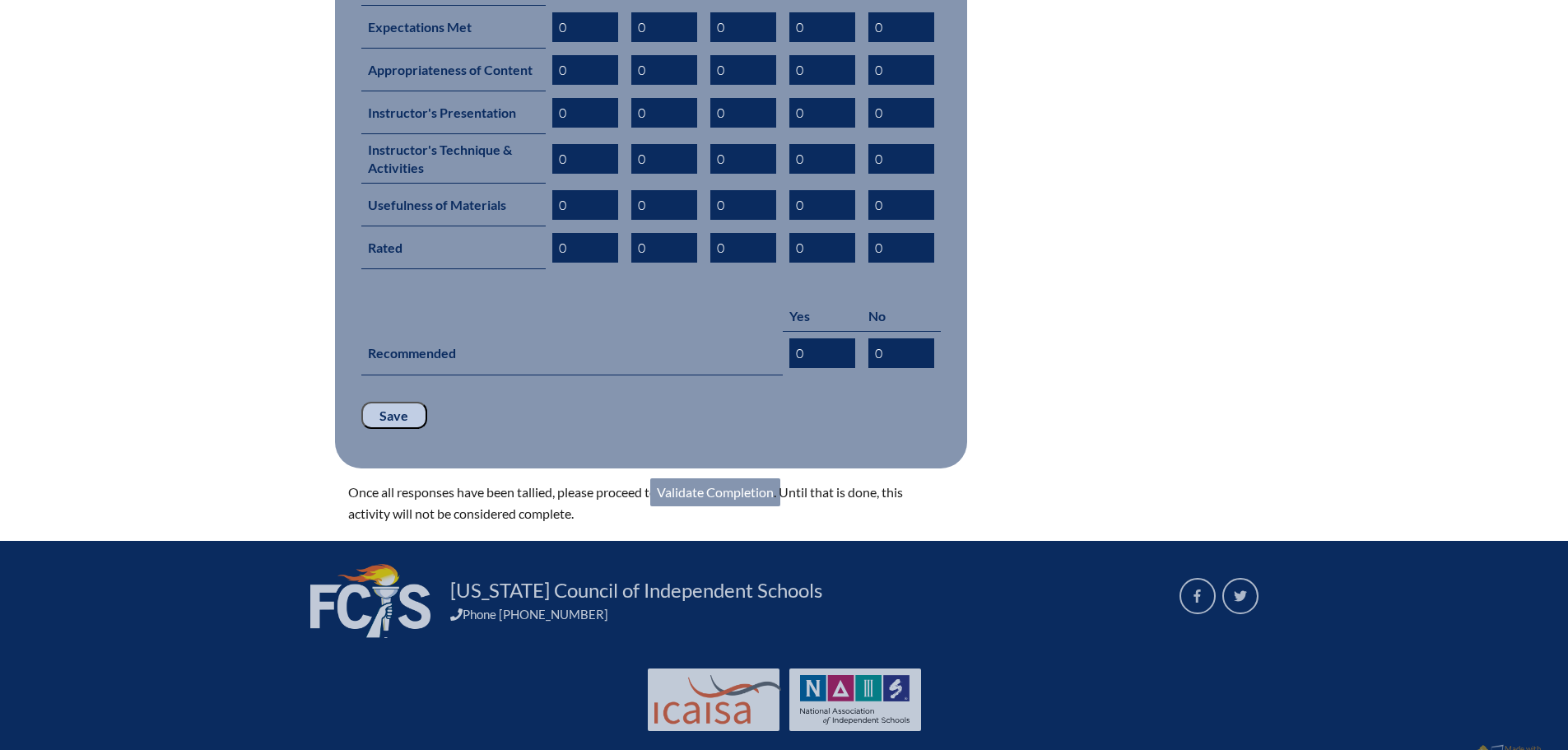
click at [746, 482] on p "Once all responses have been tallied, please proceed to Validate Completion . U…" at bounding box center [638, 503] width 580 height 43
click at [753, 478] on link "Validate Completion" at bounding box center [716, 492] width 130 height 28
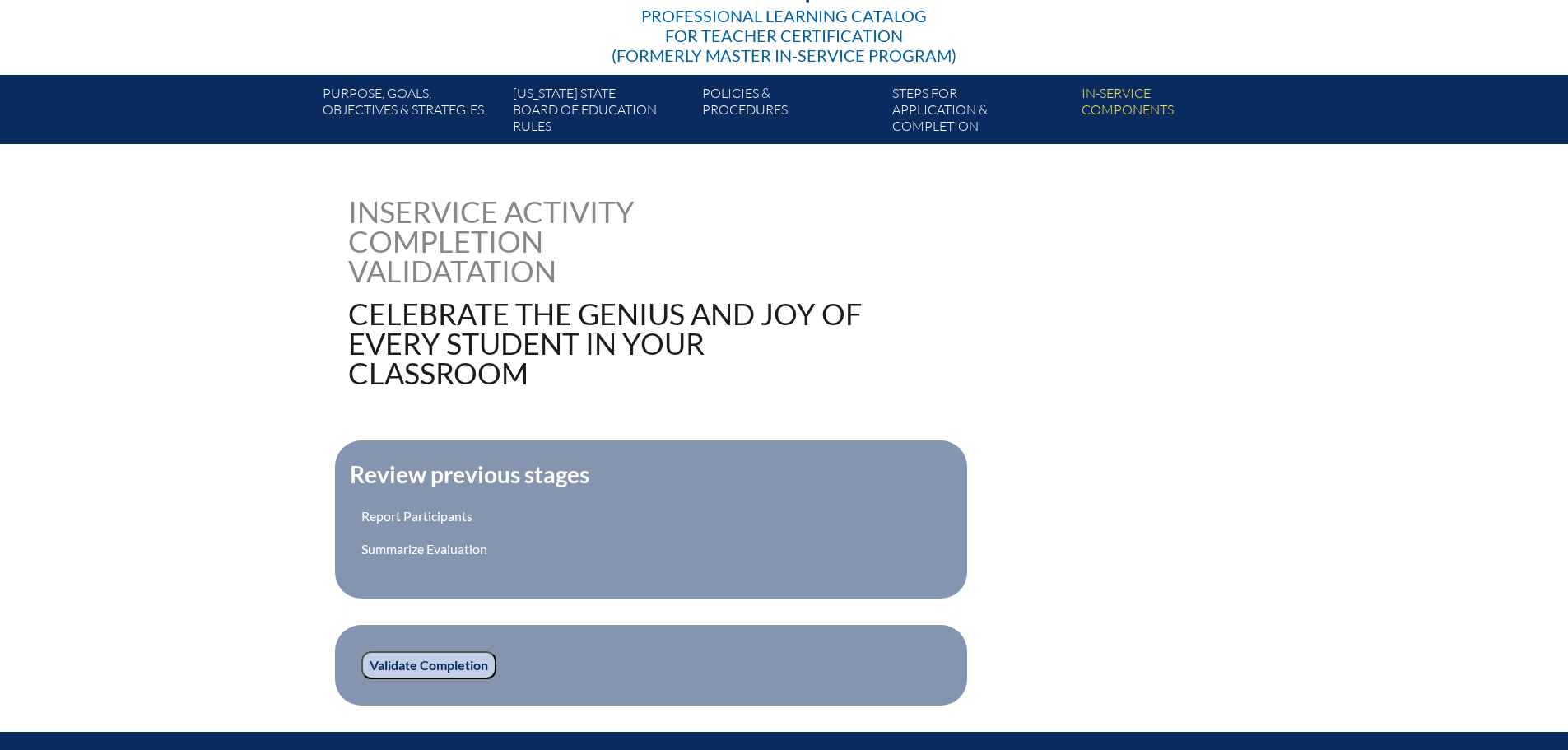
scroll to position [456, 0]
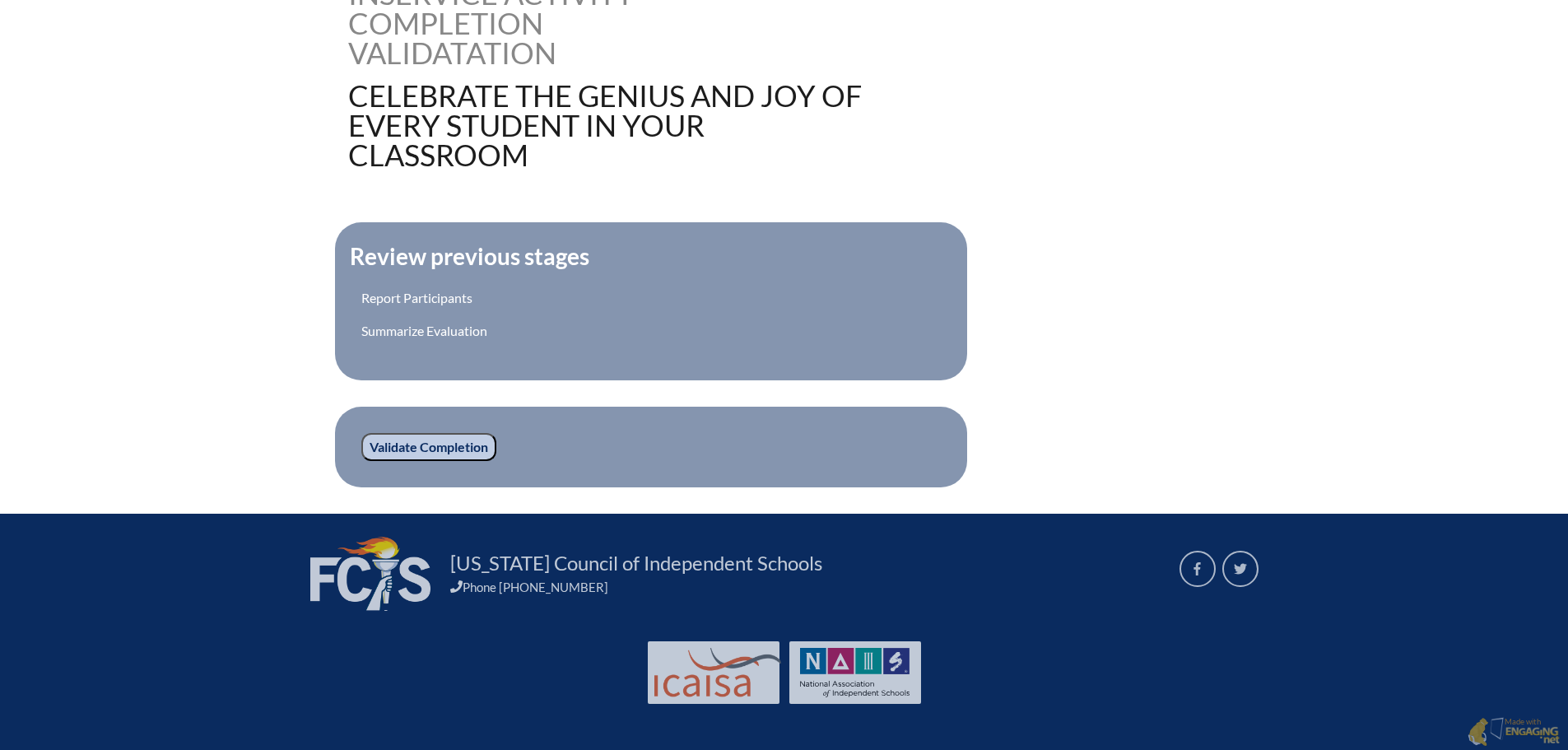
click at [446, 441] on input "Validate Completion" at bounding box center [429, 447] width 135 height 28
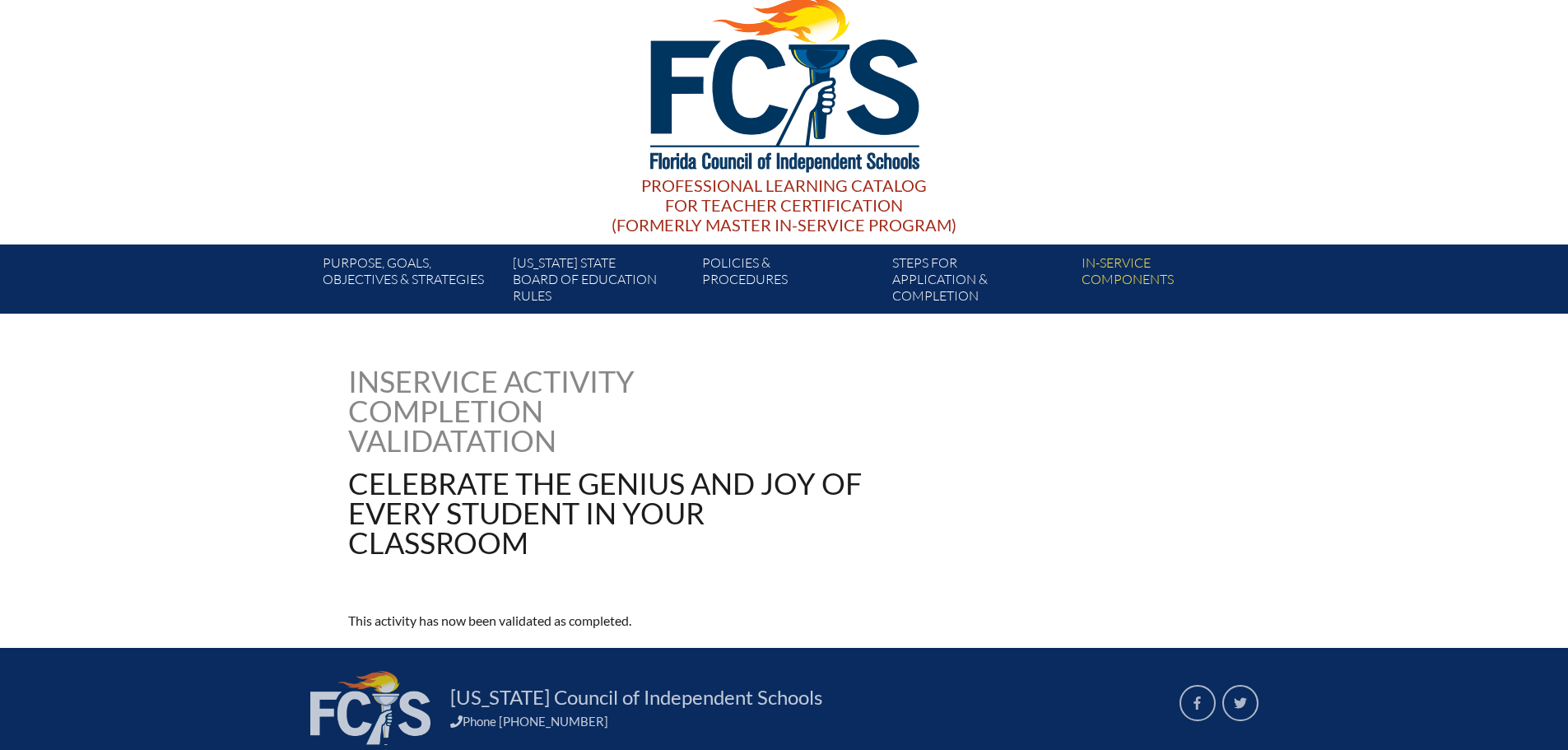
scroll to position [202, 0]
